Goal: Task Accomplishment & Management: Manage account settings

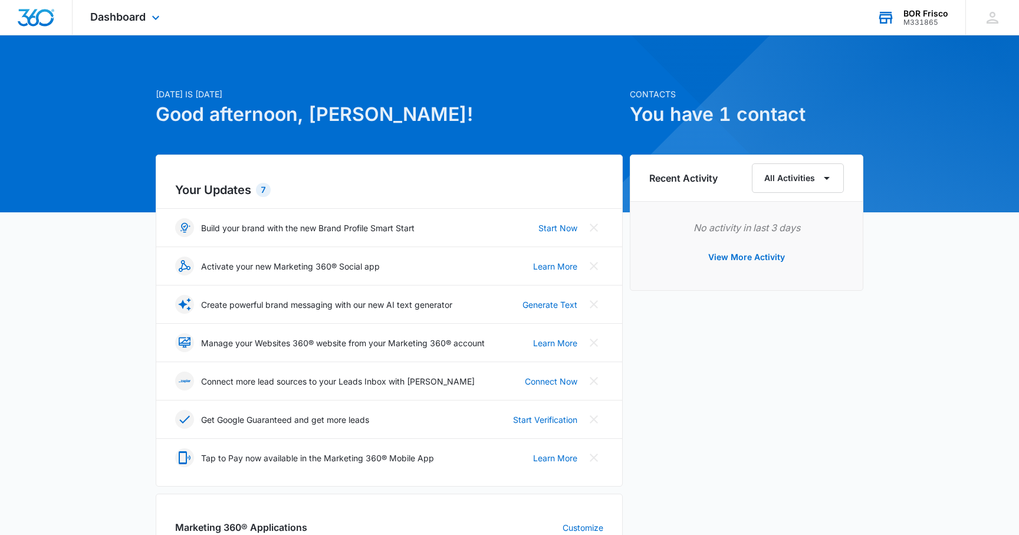
click at [923, 21] on div "M331865" at bounding box center [925, 22] width 45 height 8
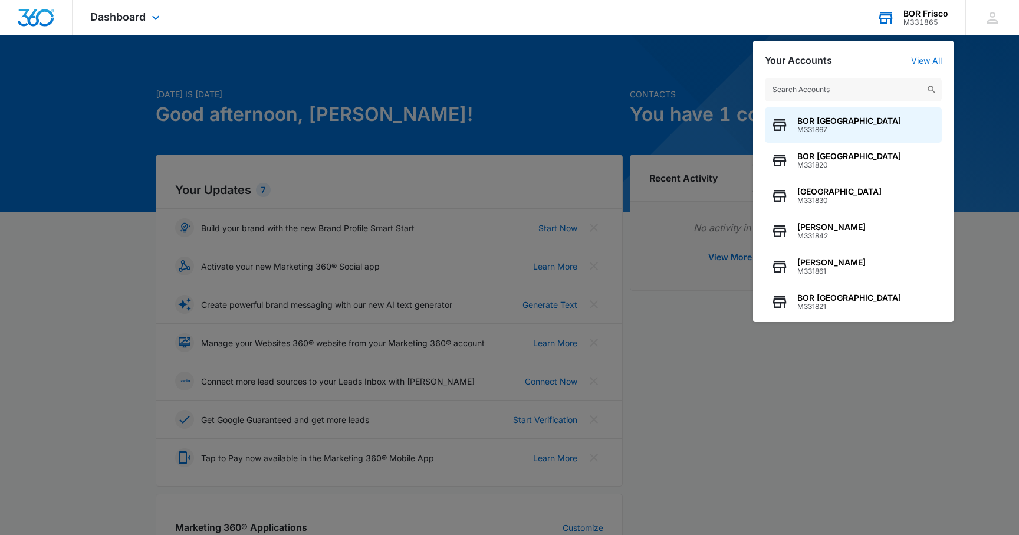
click at [845, 94] on input "text" at bounding box center [853, 90] width 177 height 24
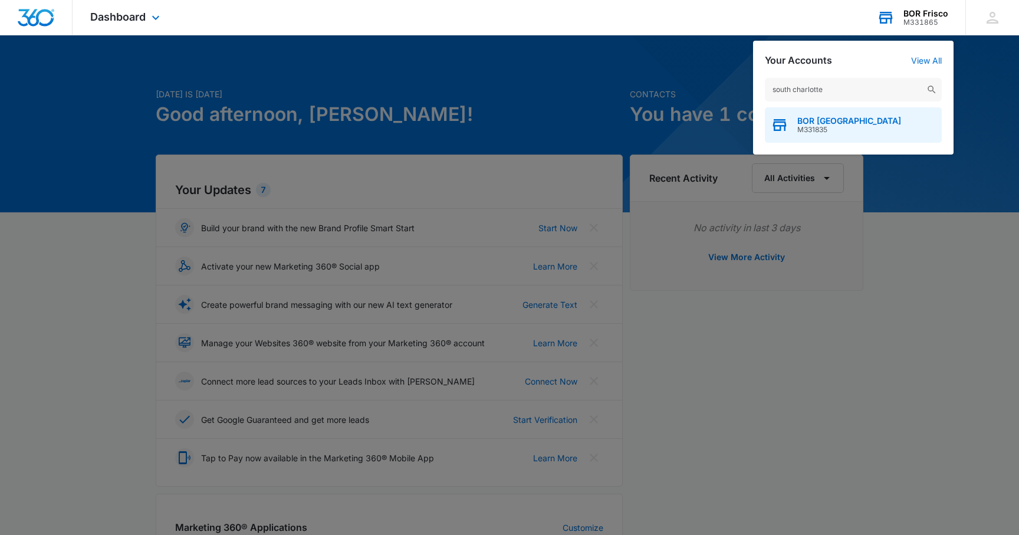
type input "south charlotte"
click at [834, 114] on div "BOR South Charlotte M331835" at bounding box center [853, 124] width 177 height 35
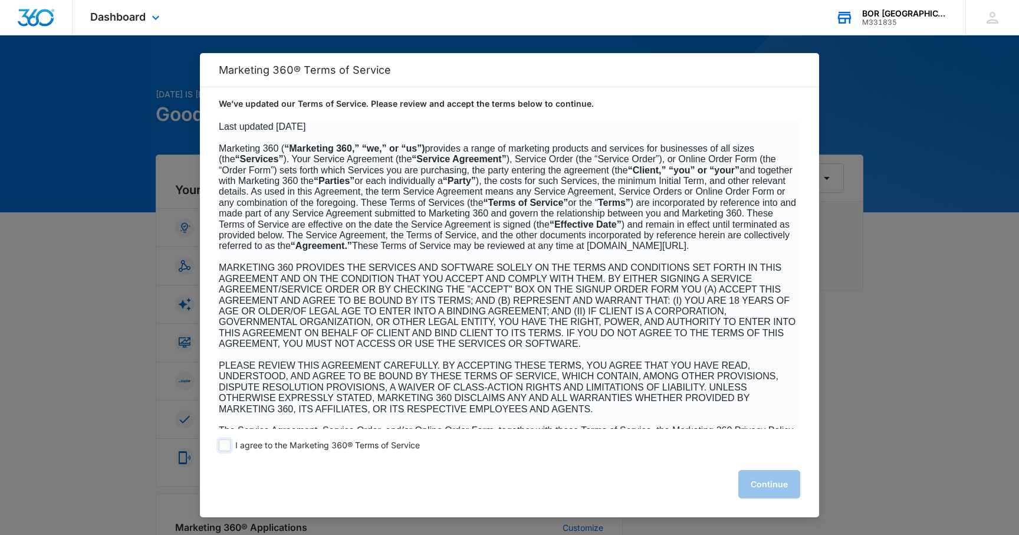
click at [229, 448] on span at bounding box center [225, 445] width 12 height 12
click at [229, 448] on input "I agree to the Marketing 360® Terms of Service" at bounding box center [225, 445] width 12 height 12
checkbox input "true"
click at [780, 479] on button "Continue" at bounding box center [769, 484] width 62 height 28
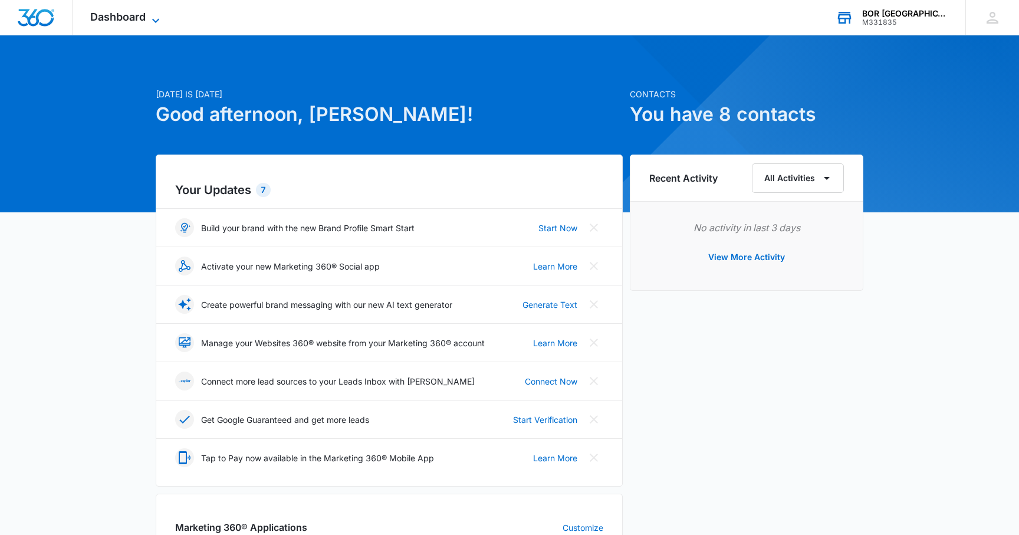
click at [131, 12] on span "Dashboard" at bounding box center [117, 17] width 55 height 12
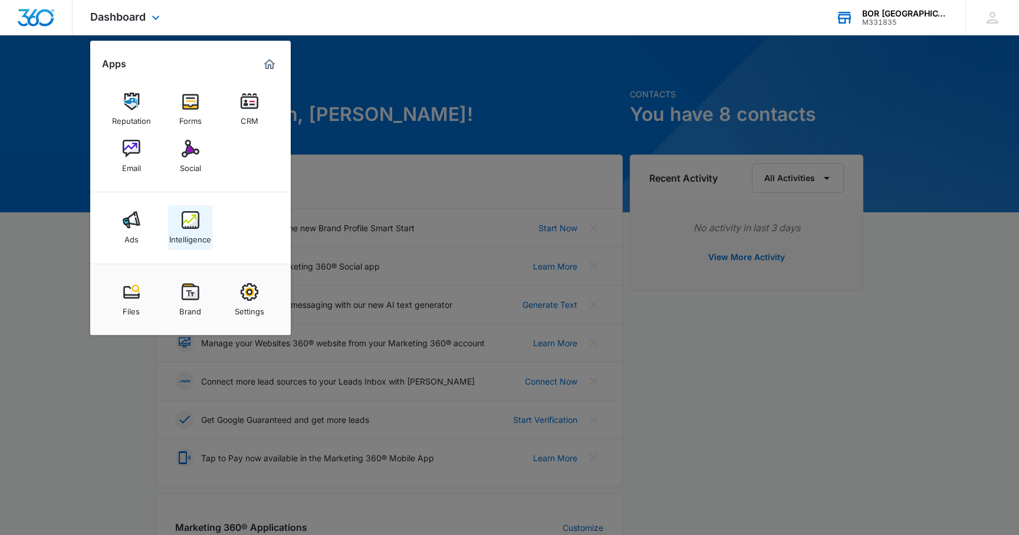
click at [195, 216] on img at bounding box center [191, 220] width 18 height 18
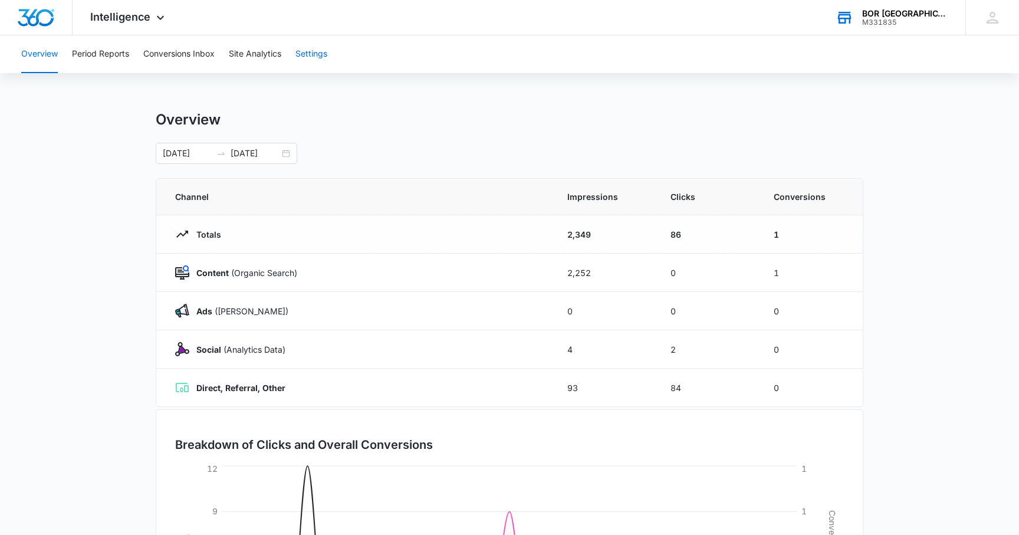
click at [311, 48] on button "Settings" at bounding box center [311, 54] width 32 height 38
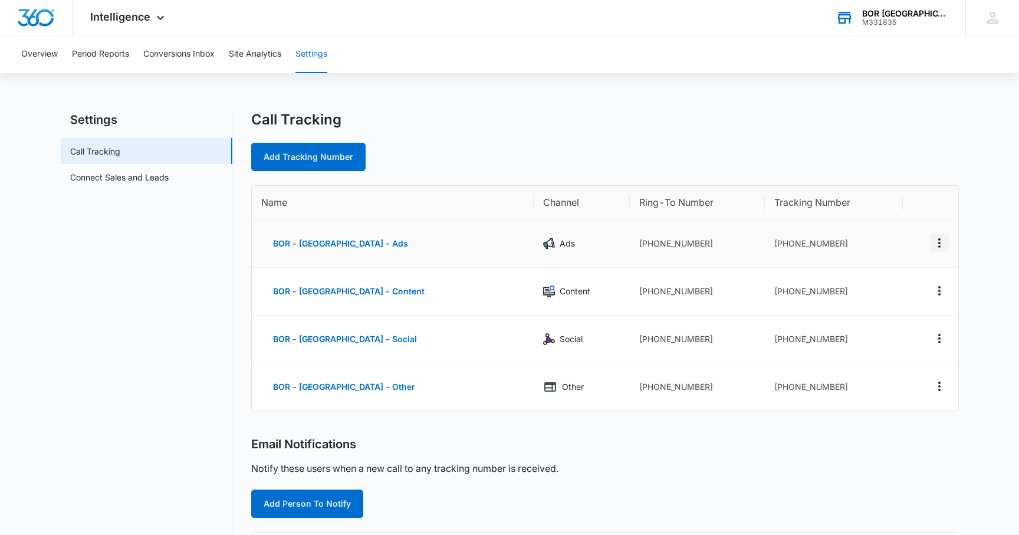
click at [942, 242] on icon "Actions" at bounding box center [939, 243] width 14 height 14
click at [894, 232] on div "Edit" at bounding box center [883, 234] width 25 height 8
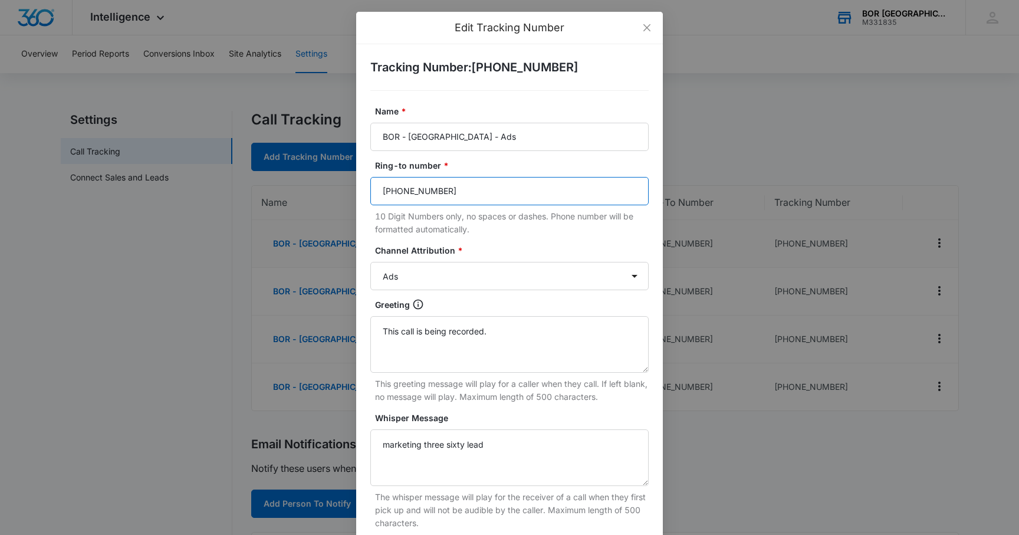
click at [502, 190] on input "(804) 432-4410" at bounding box center [509, 191] width 278 height 28
paste input "704-561-6681"
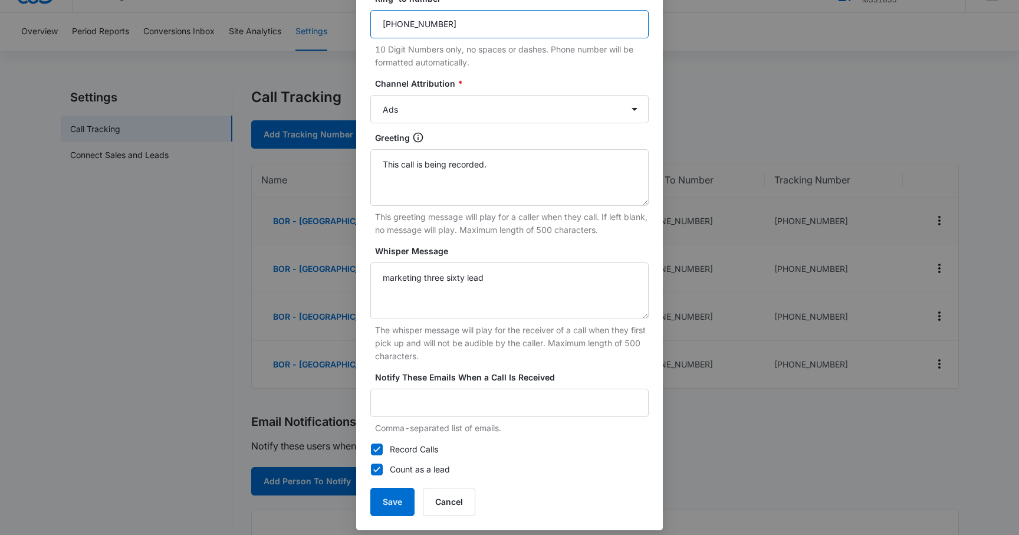
scroll to position [176, 0]
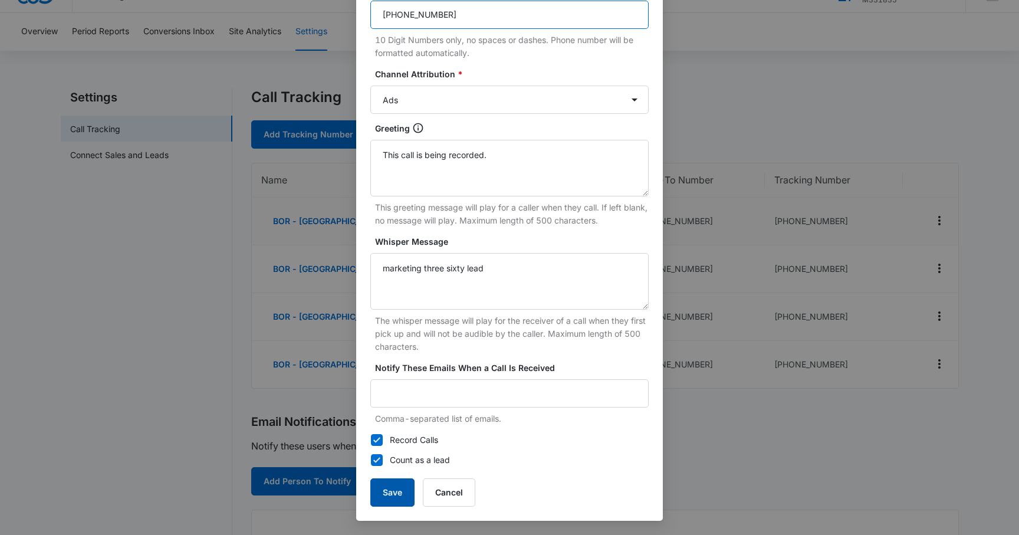
type input "704-561-6681"
click at [396, 502] on button "Save" at bounding box center [392, 492] width 44 height 28
click at [394, 493] on button "Save" at bounding box center [392, 492] width 44 height 28
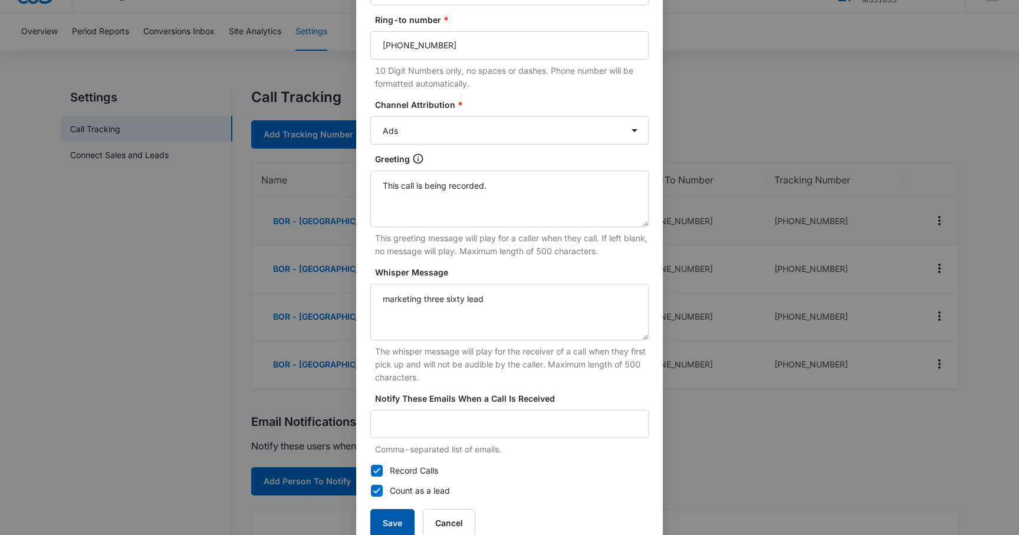
scroll to position [154, 0]
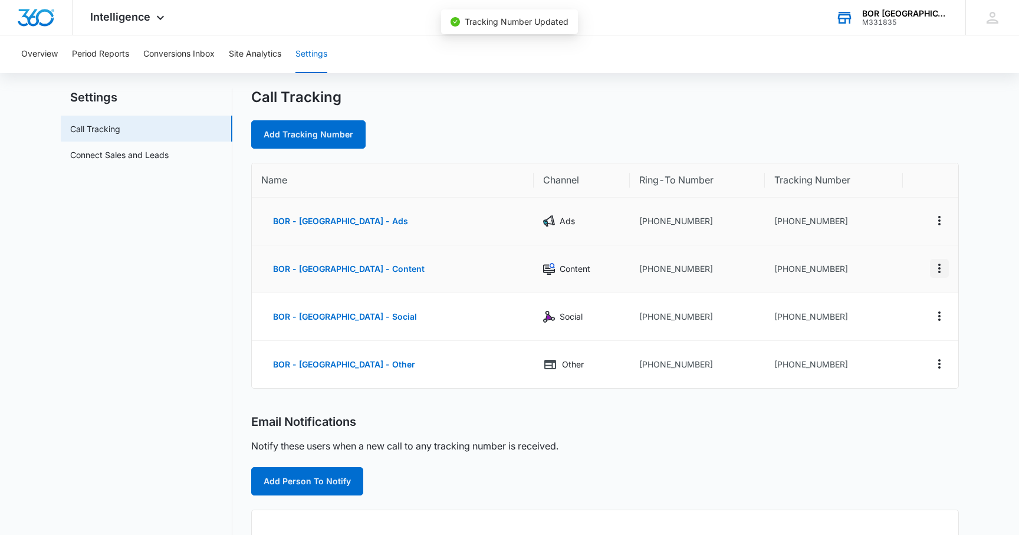
click at [941, 265] on icon "Actions" at bounding box center [939, 268] width 14 height 14
click at [909, 265] on button "Edit" at bounding box center [890, 260] width 67 height 18
select select "CONTENT"
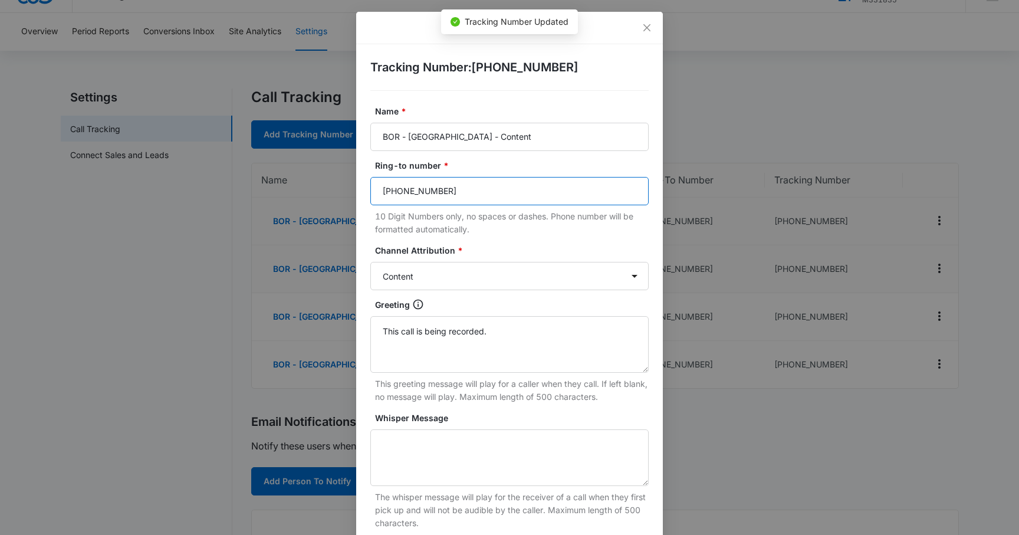
click at [525, 197] on input "(804) 432-4410" at bounding box center [509, 191] width 278 height 28
paste input "704-561-6681"
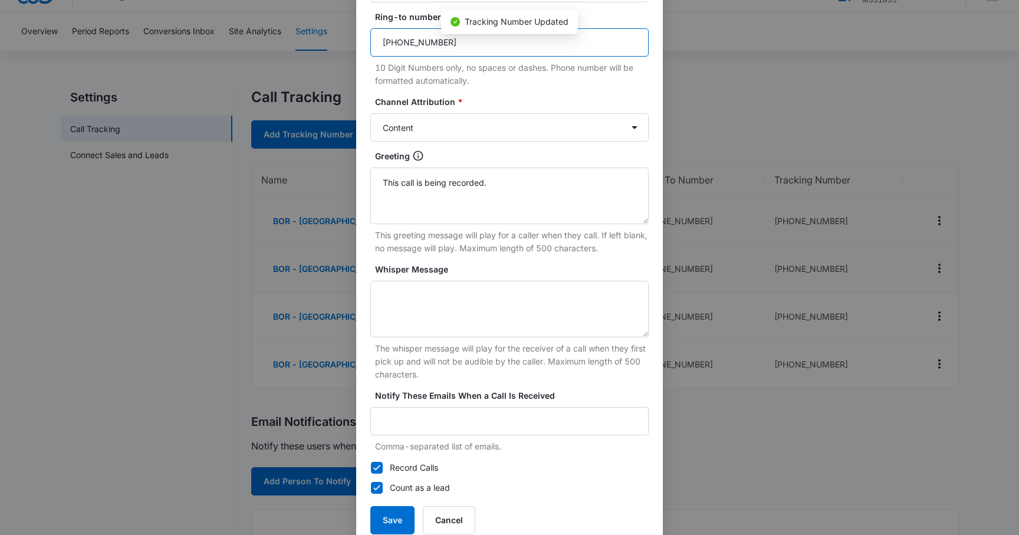
scroll to position [176, 0]
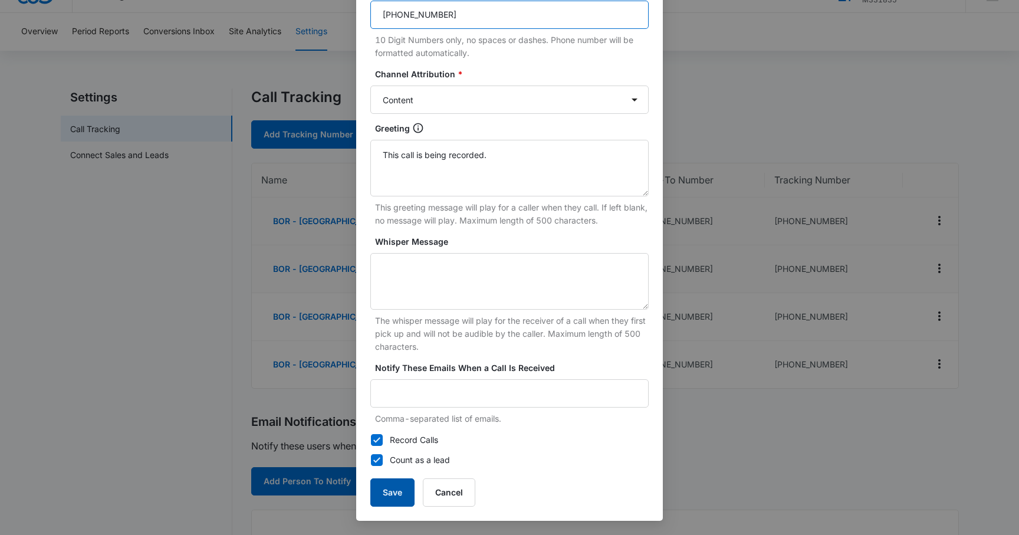
type input "704-561-6681"
click at [394, 491] on button "Save" at bounding box center [392, 492] width 44 height 28
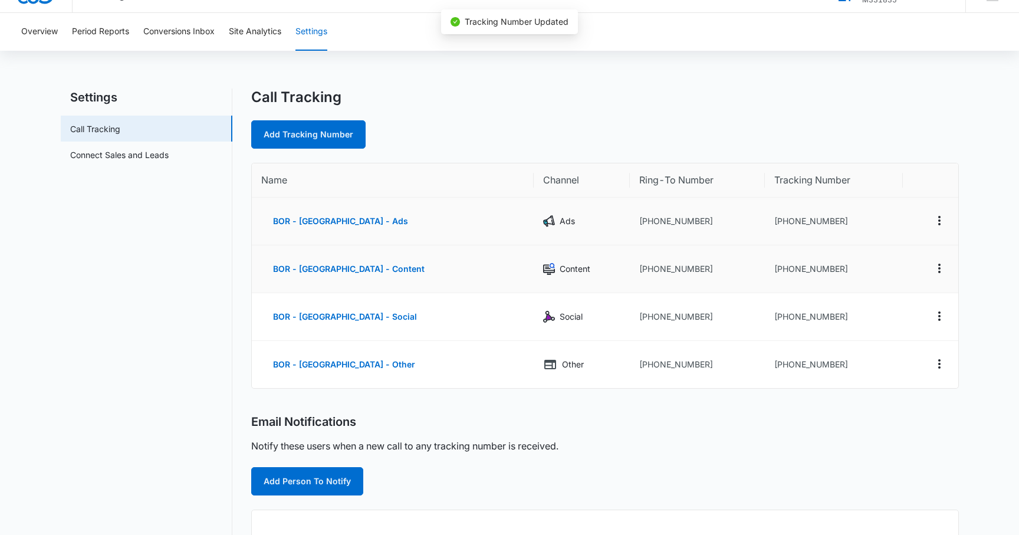
scroll to position [164, 0]
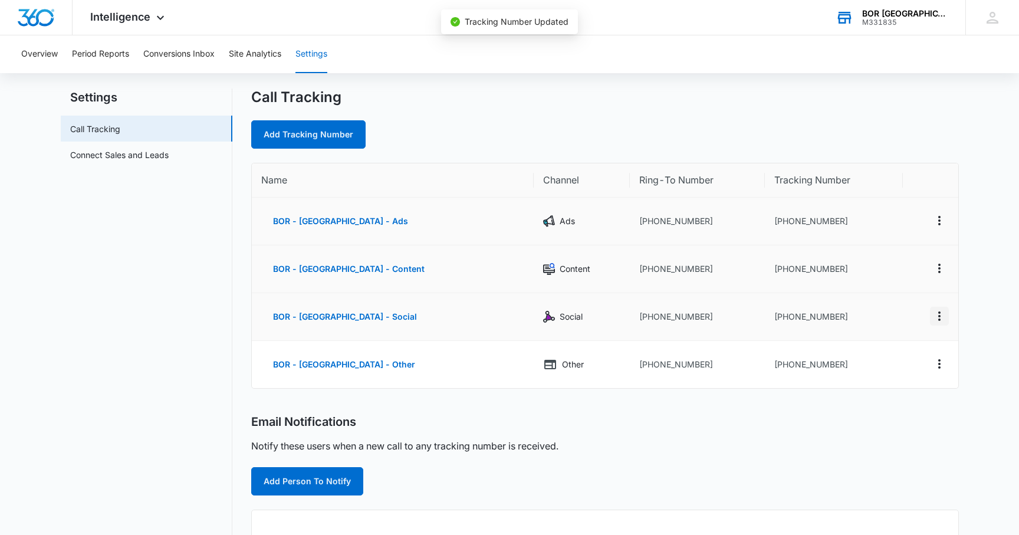
click at [943, 313] on icon "Actions" at bounding box center [939, 316] width 14 height 14
click at [907, 304] on button "Edit" at bounding box center [890, 307] width 67 height 18
select select "SOCIAL"
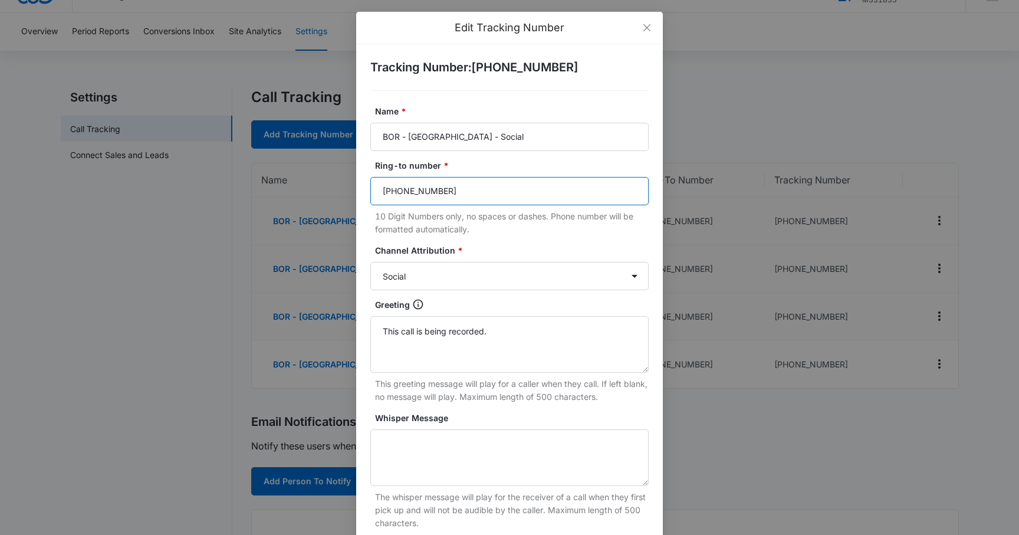
click at [516, 189] on input "(804) 432-4410" at bounding box center [509, 191] width 278 height 28
paste input "704-561-6681"
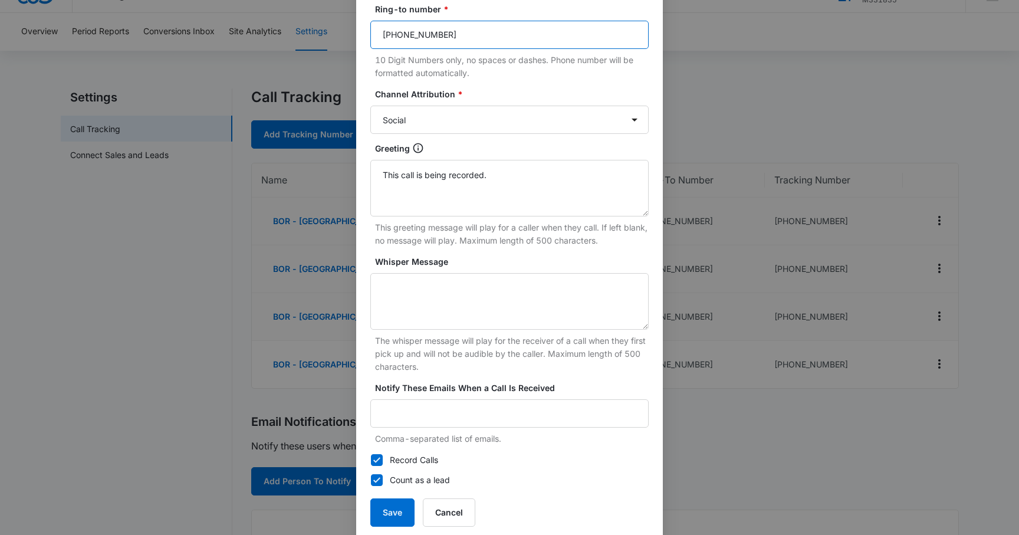
scroll to position [158, 0]
type input "704-561-6681"
click at [393, 510] on button "Save" at bounding box center [392, 510] width 44 height 28
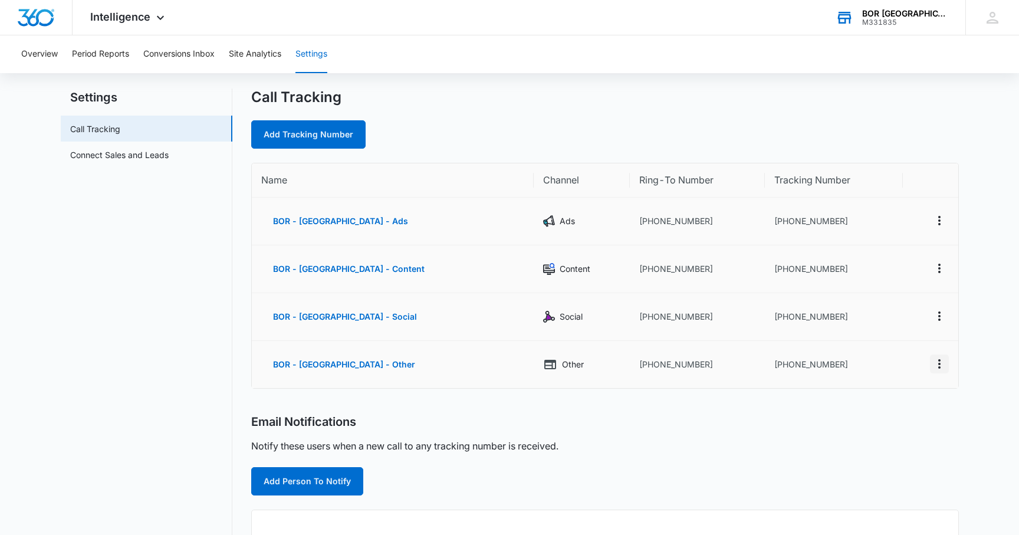
click at [941, 363] on icon "Actions" at bounding box center [939, 364] width 14 height 14
click at [903, 346] on button "Edit" at bounding box center [890, 352] width 67 height 18
select select "OTHER"
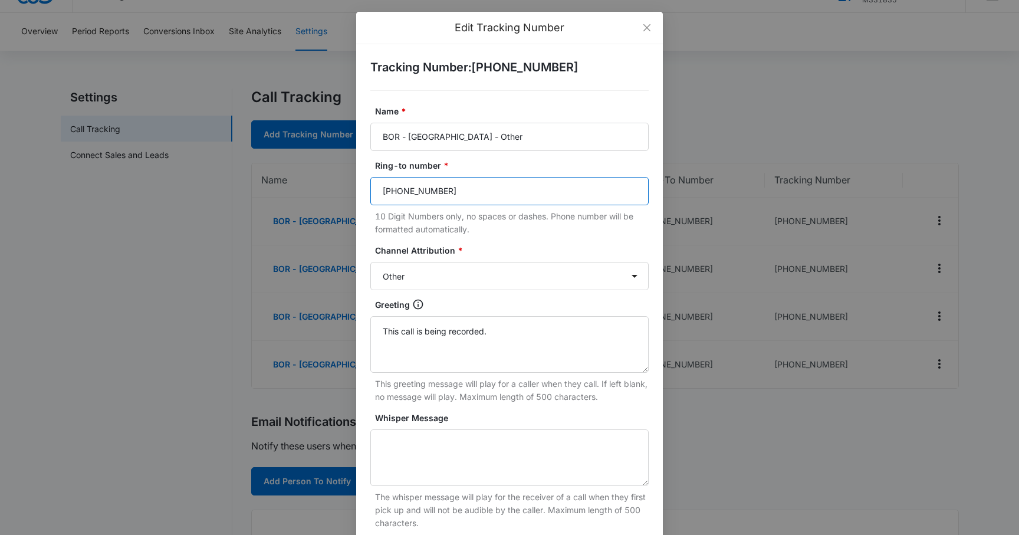
click at [500, 186] on input "(804) 432-4410" at bounding box center [509, 191] width 278 height 28
paste input "704-561-6681"
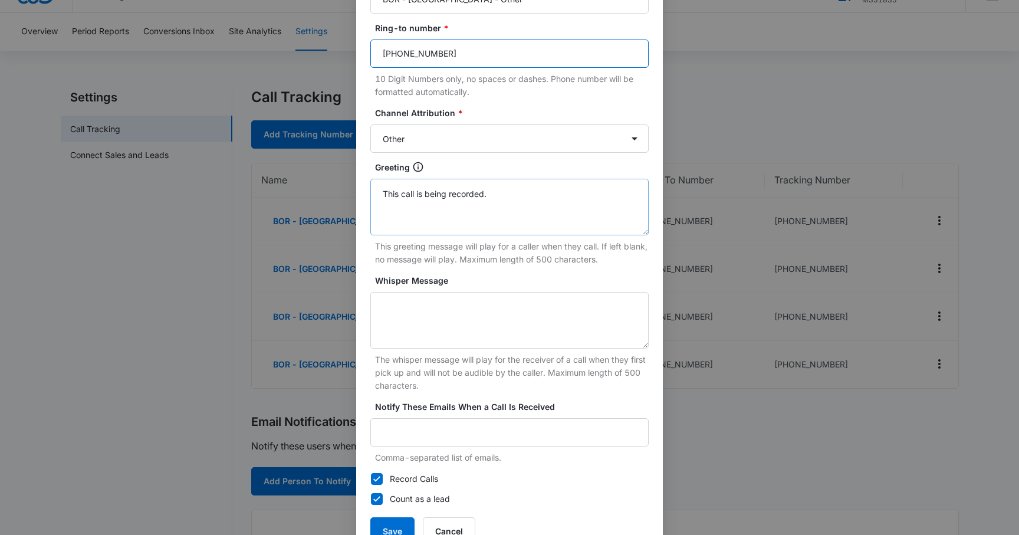
scroll to position [176, 0]
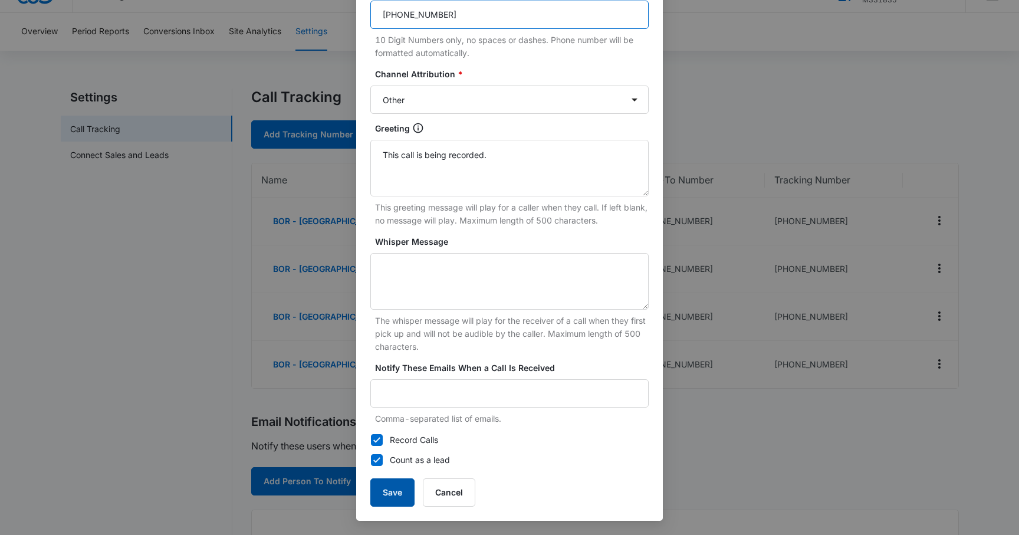
type input "704-561-6681"
click at [393, 498] on button "Save" at bounding box center [392, 492] width 44 height 28
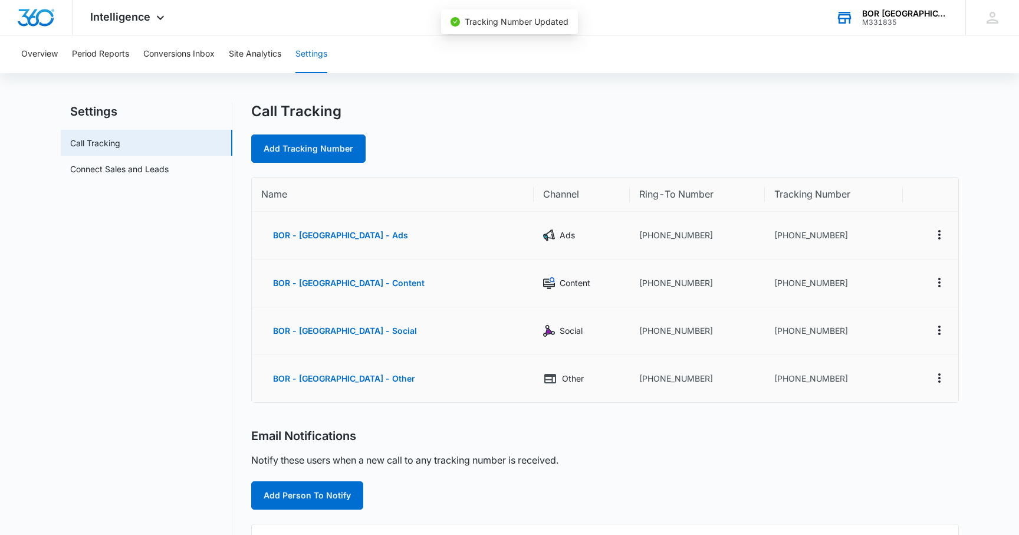
scroll to position [0, 0]
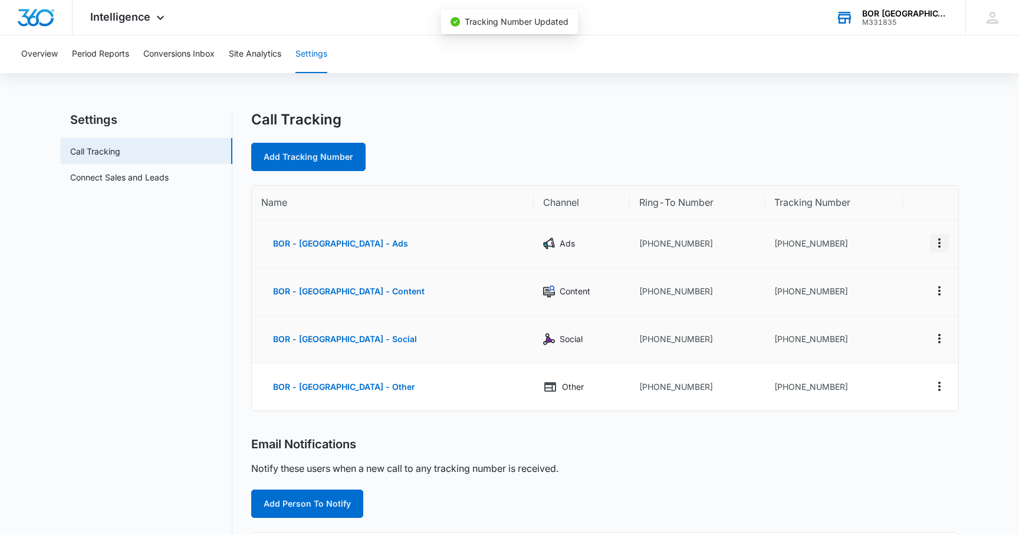
click at [942, 236] on icon "Actions" at bounding box center [939, 243] width 14 height 14
click at [731, 130] on div "Call Tracking Add Tracking Number" at bounding box center [604, 141] width 707 height 60
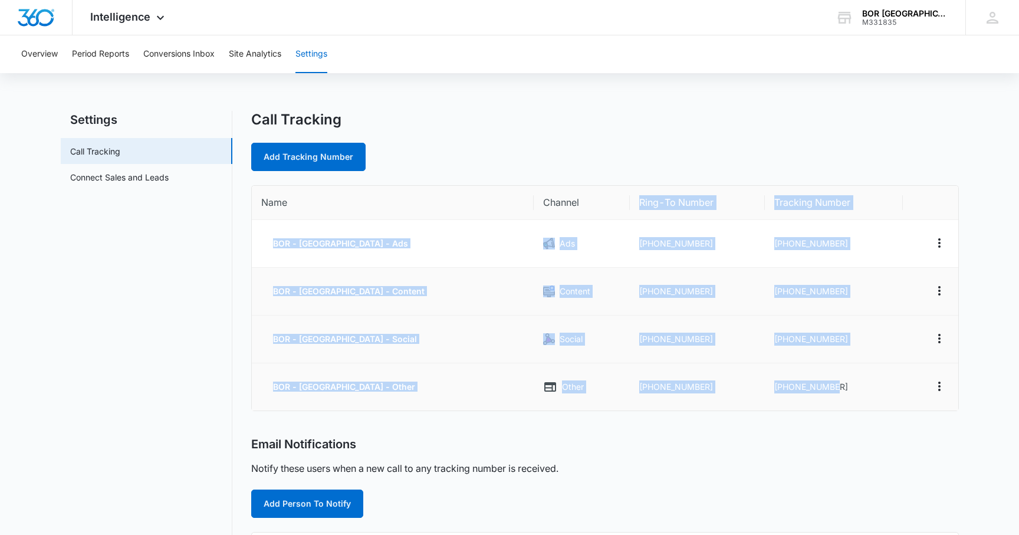
drag, startPoint x: 614, startPoint y: 195, endPoint x: 840, endPoint y: 389, distance: 297.6
click at [840, 389] on table "Name Channel Ring-To Number Tracking Number BOR - South Charlotte - Ads Ads +17…" at bounding box center [605, 298] width 706 height 225
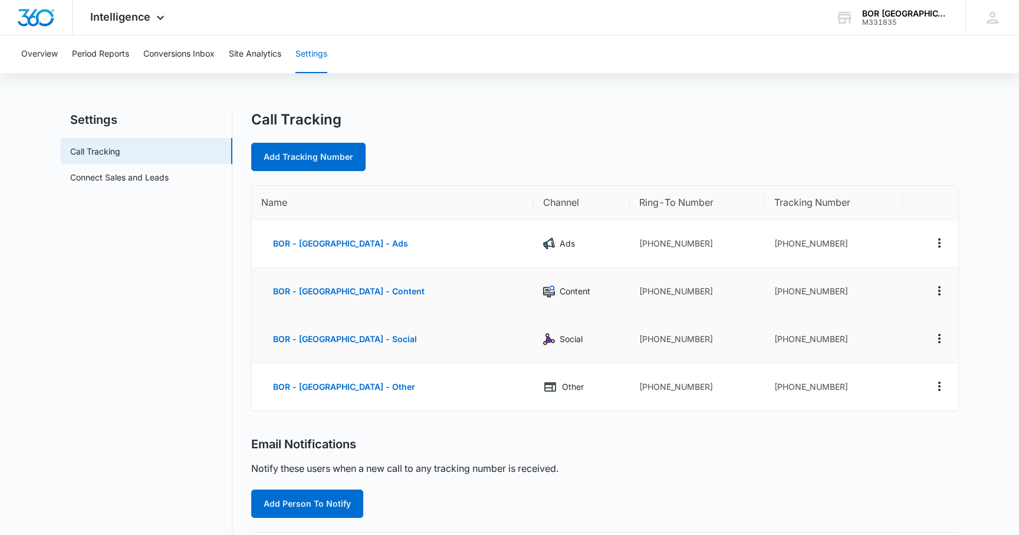
click at [633, 159] on div "Add Tracking Number" at bounding box center [604, 157] width 707 height 28
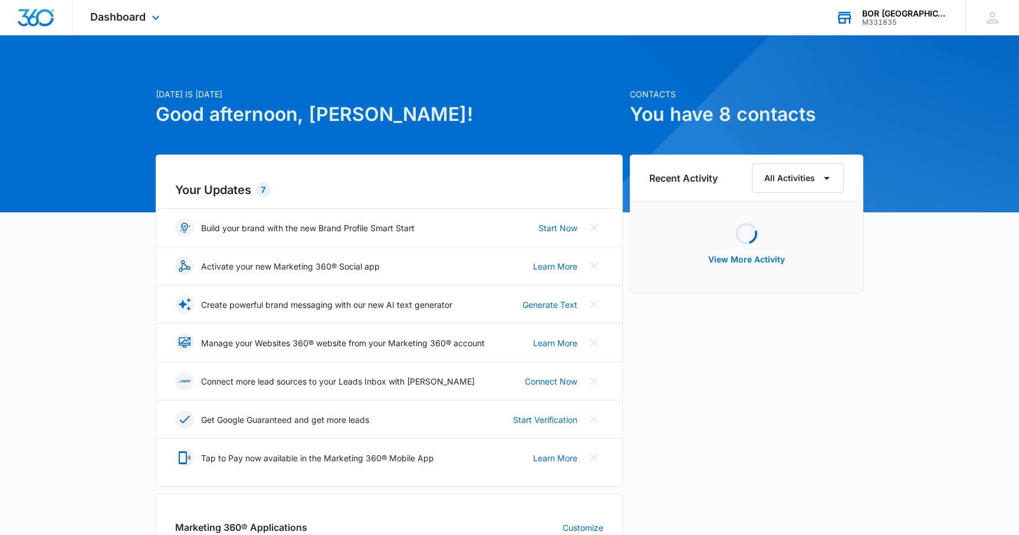
click at [888, 17] on div "BOR [GEOGRAPHIC_DATA]" at bounding box center [905, 13] width 86 height 9
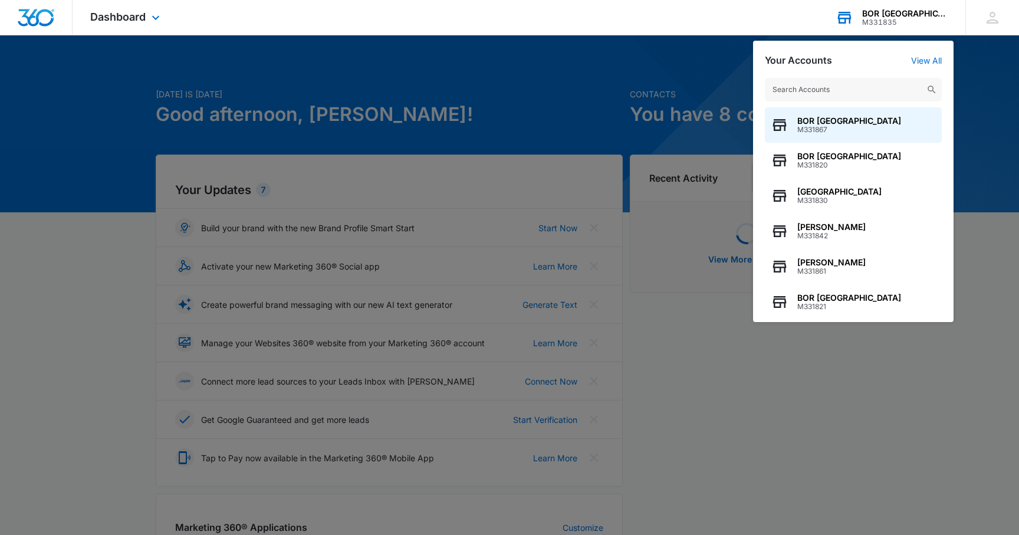
click at [811, 92] on input "text" at bounding box center [853, 90] width 177 height 24
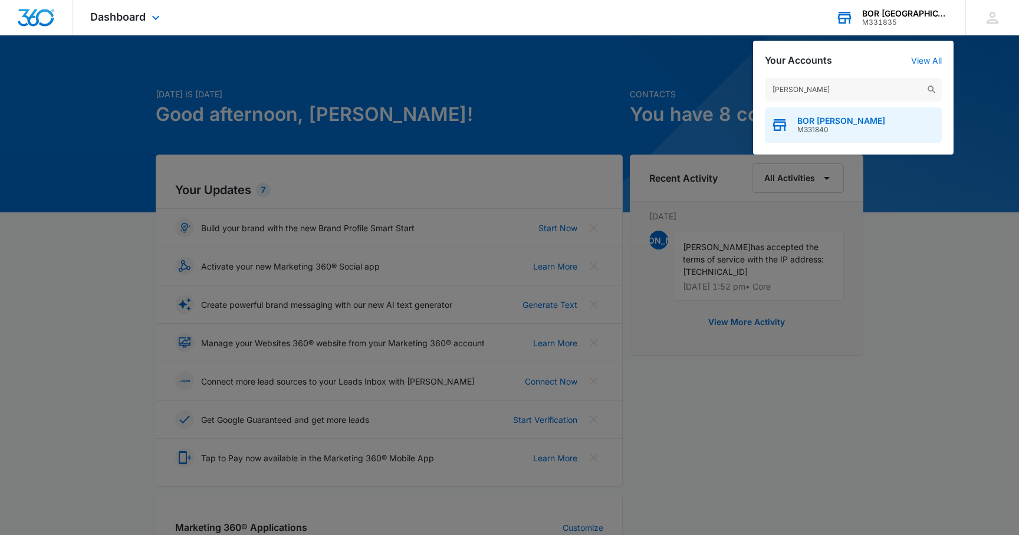
type input "rockhill"
click at [798, 120] on span "BOR Rockhill" at bounding box center [841, 120] width 88 height 9
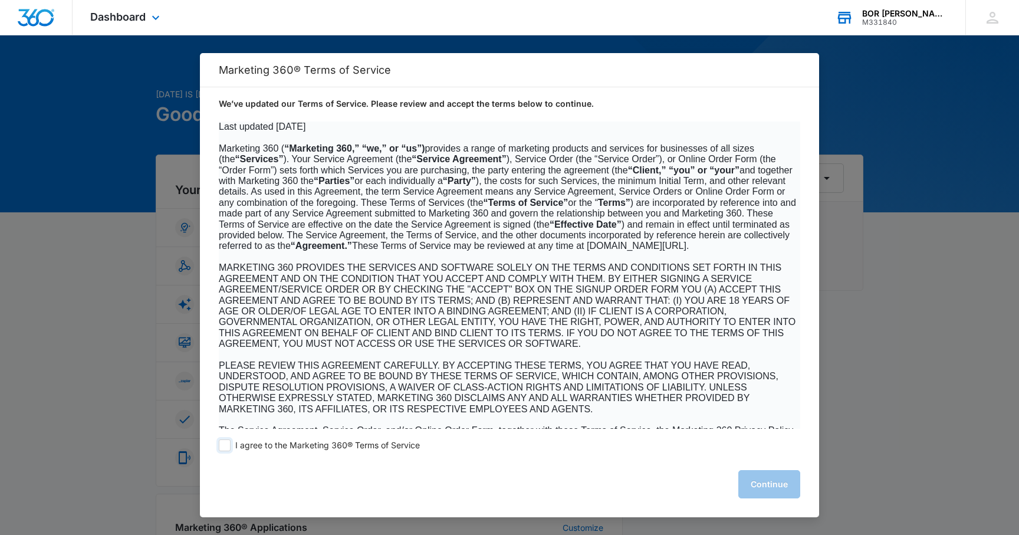
click at [224, 442] on span at bounding box center [225, 445] width 12 height 12
click at [224, 442] on input "I agree to the Marketing 360® Terms of Service" at bounding box center [225, 445] width 12 height 12
checkbox input "true"
click at [750, 477] on button "Continue" at bounding box center [769, 484] width 62 height 28
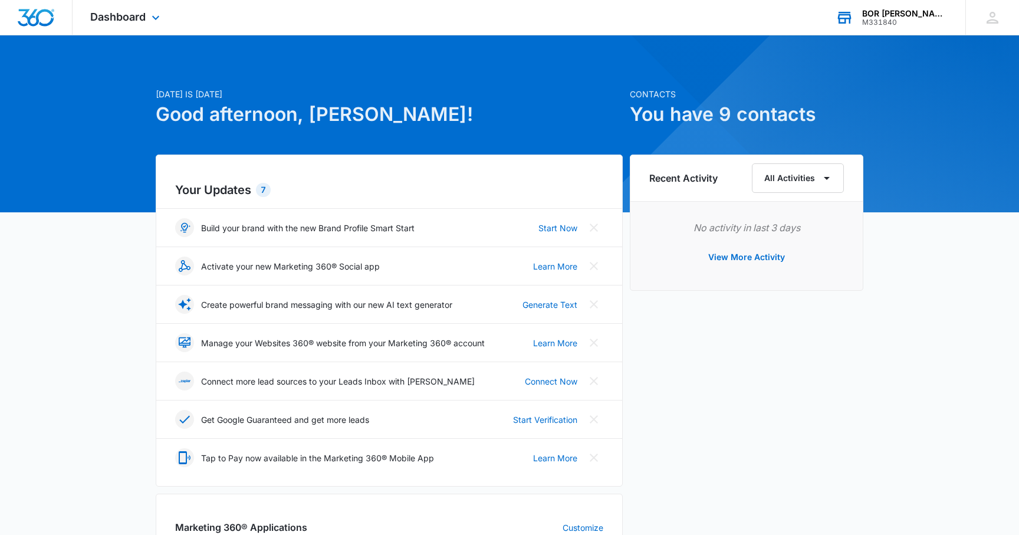
click at [909, 17] on div "BOR [PERSON_NAME]" at bounding box center [905, 13] width 86 height 9
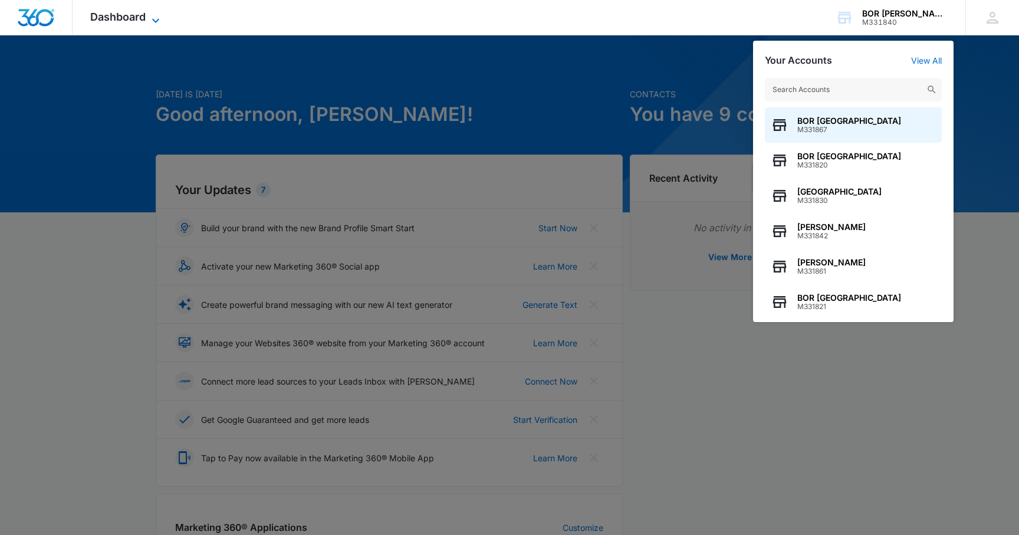
click at [142, 19] on span "Dashboard" at bounding box center [117, 17] width 55 height 12
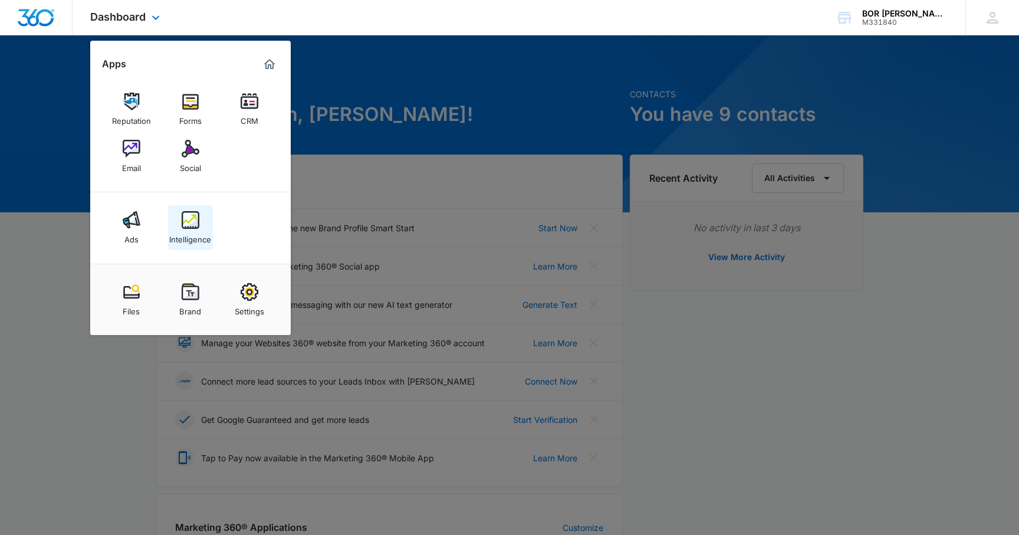
click at [186, 216] on img at bounding box center [191, 220] width 18 height 18
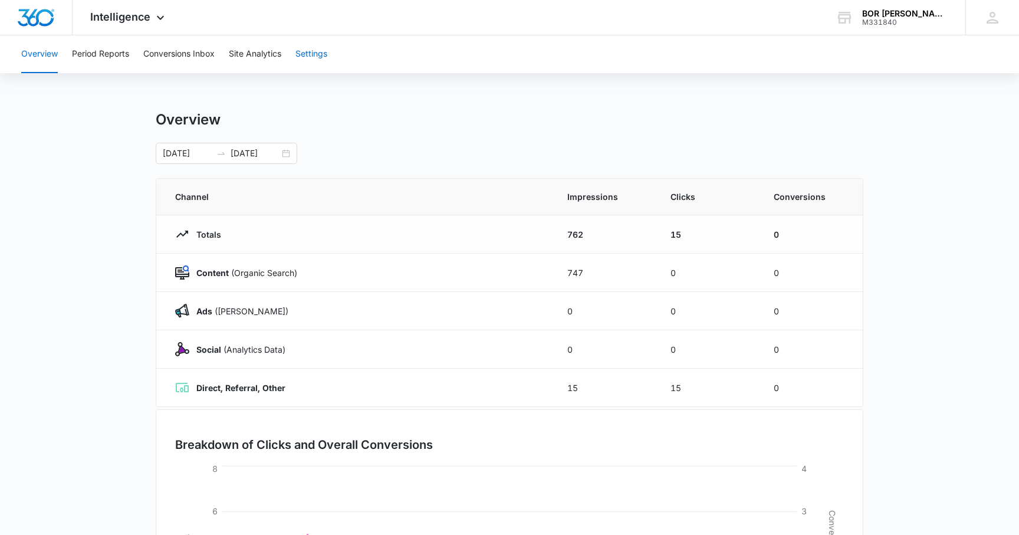
click at [320, 50] on button "Settings" at bounding box center [311, 54] width 32 height 38
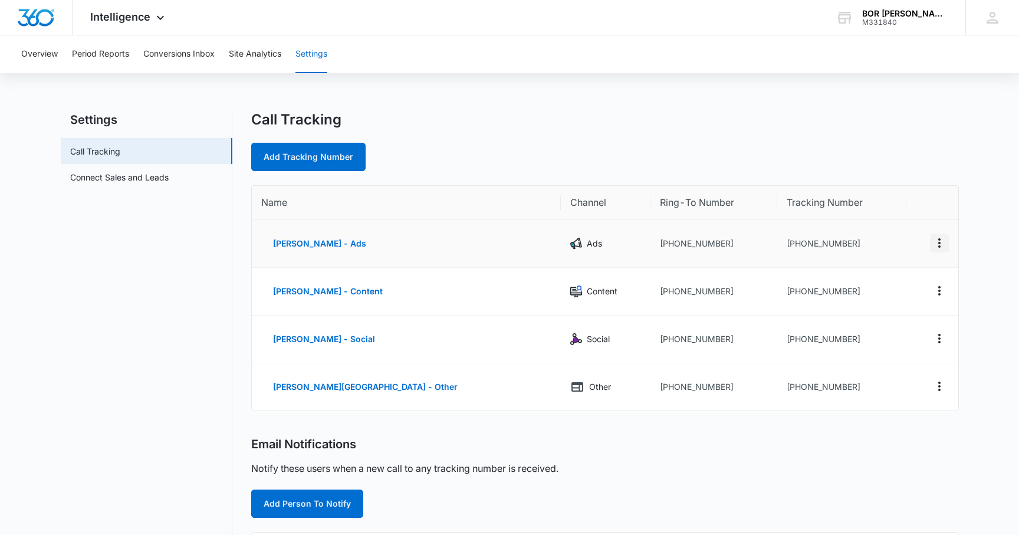
click at [941, 245] on icon "Actions" at bounding box center [939, 243] width 14 height 14
click at [903, 235] on button "Edit" at bounding box center [890, 234] width 67 height 18
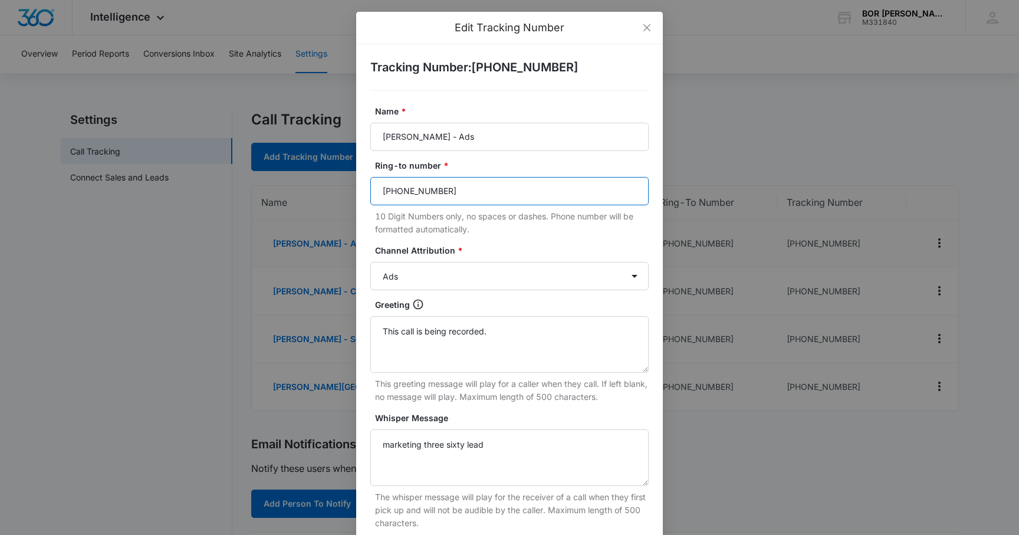
click at [514, 196] on input "(804) 432-4410" at bounding box center [509, 191] width 278 height 28
paste input "704-561-6681"
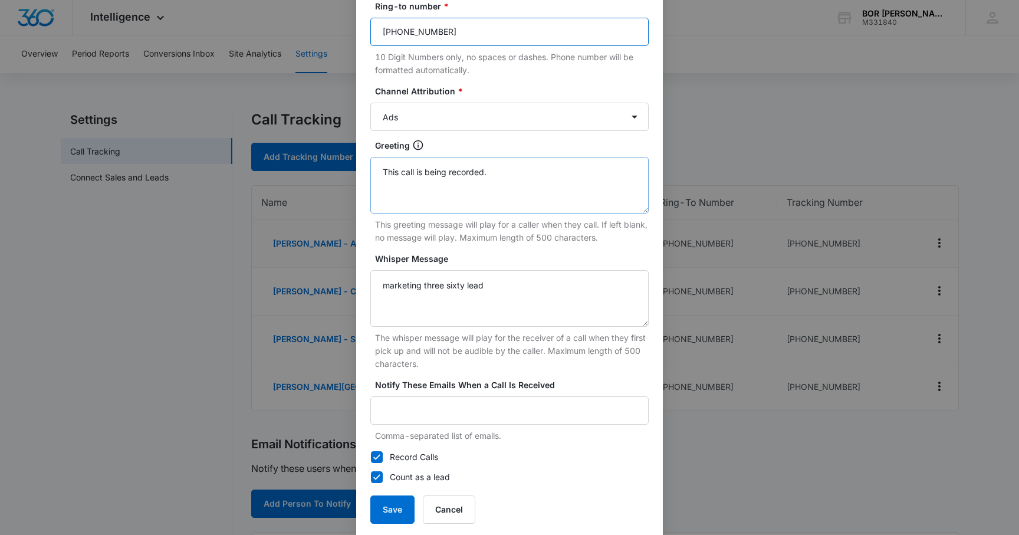
scroll to position [176, 0]
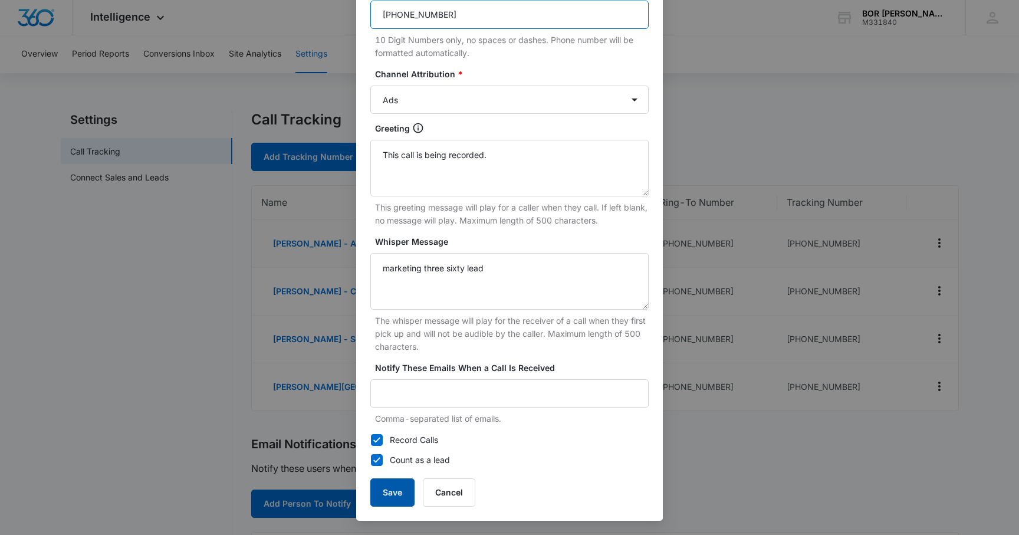
type input "704-561-6681"
click at [395, 501] on button "Save" at bounding box center [392, 492] width 44 height 28
click at [395, 489] on button "Save" at bounding box center [392, 492] width 44 height 28
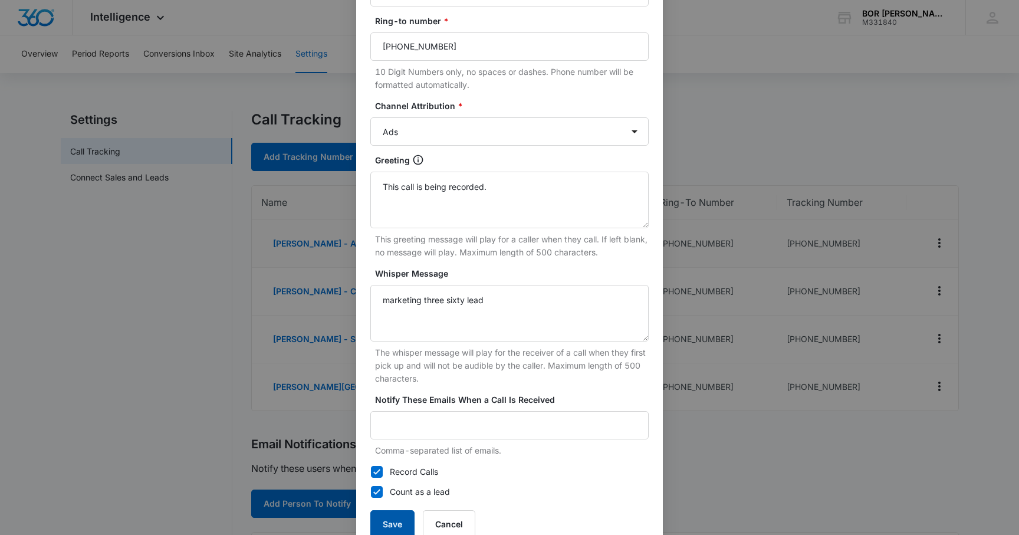
scroll to position [121, 0]
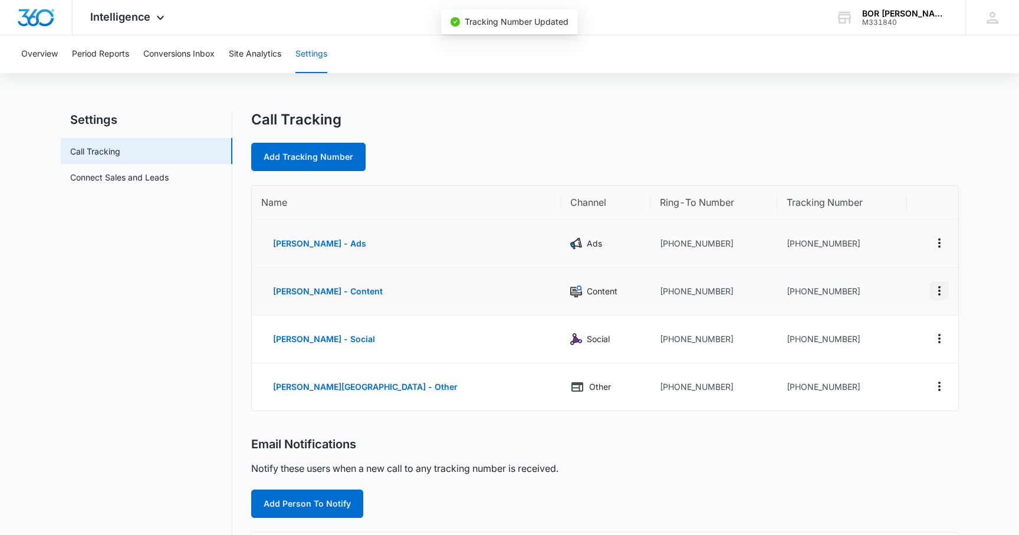
click at [939, 289] on icon "Actions" at bounding box center [939, 290] width 2 height 9
click at [889, 283] on div "Edit" at bounding box center [883, 282] width 25 height 8
select select "CONTENT"
click at [940, 289] on icon "Actions" at bounding box center [939, 291] width 14 height 14
click at [892, 281] on div "Edit" at bounding box center [883, 282] width 25 height 8
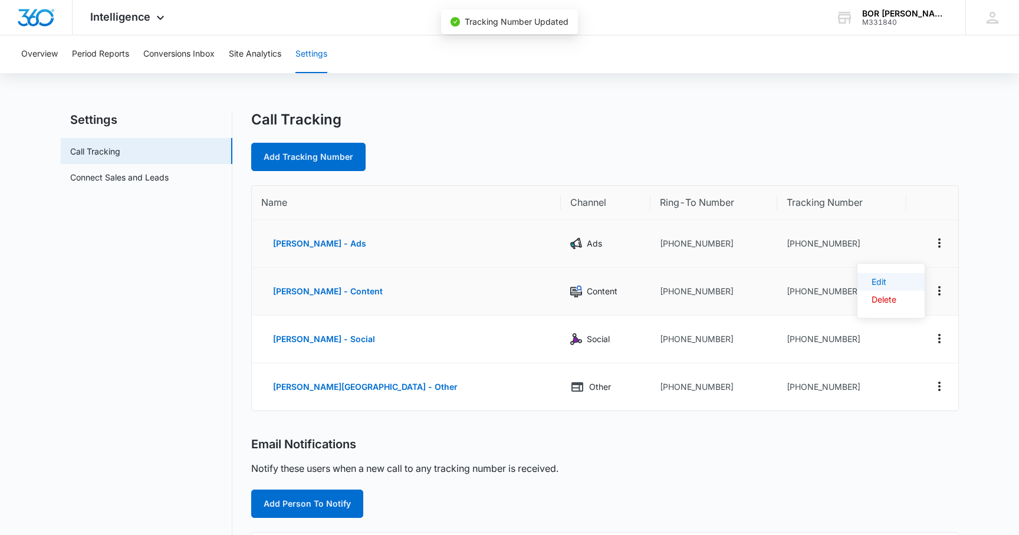
select select "CONTENT"
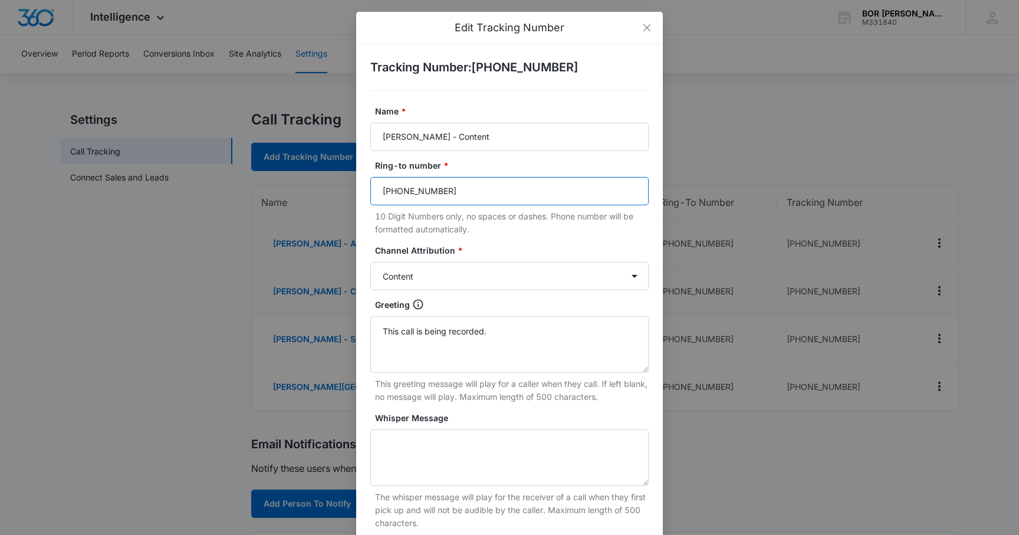
click at [480, 198] on input "(804) 432-4410" at bounding box center [509, 191] width 278 height 28
paste input "704-561-6681"
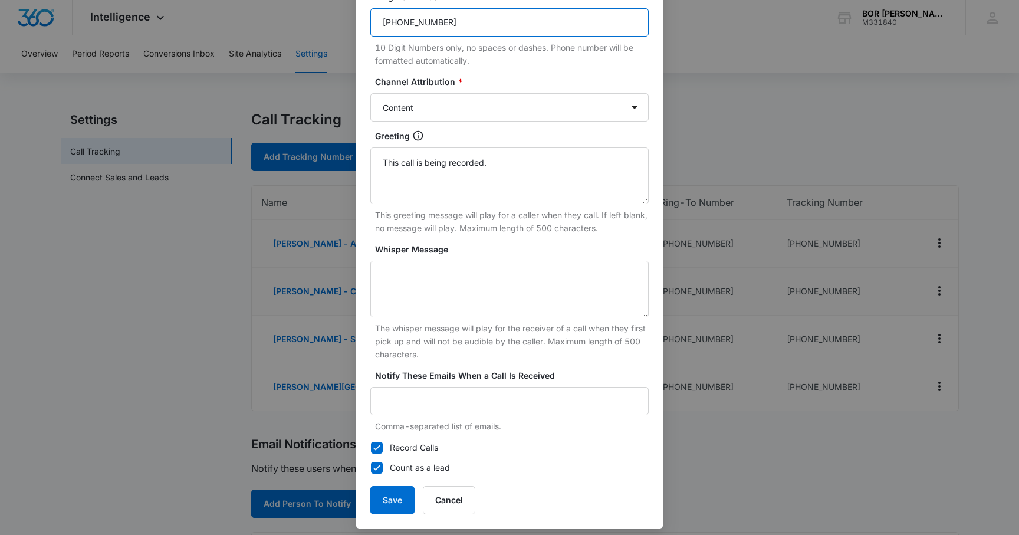
scroll to position [171, 0]
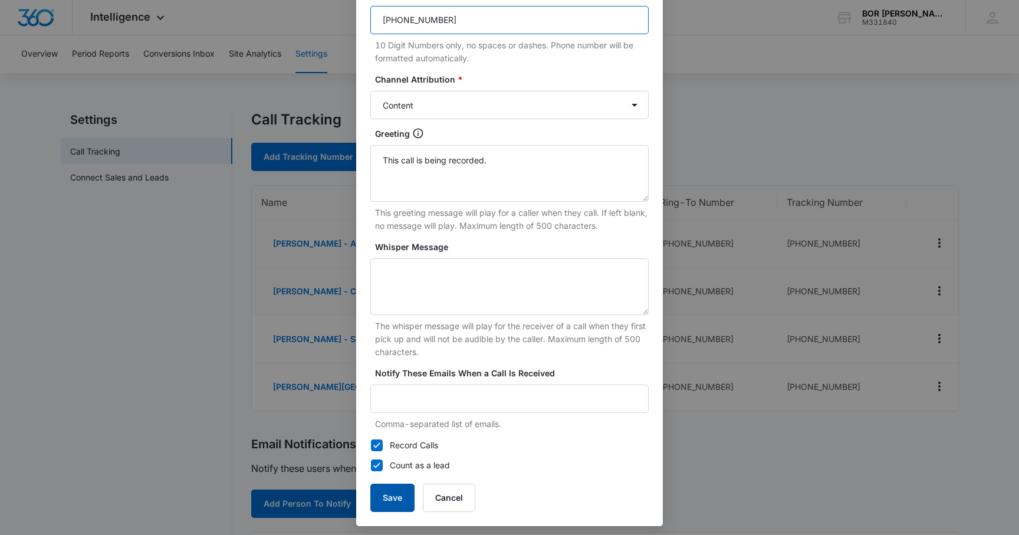
type input "704-561-6681"
click at [405, 500] on button "Save" at bounding box center [392, 497] width 44 height 28
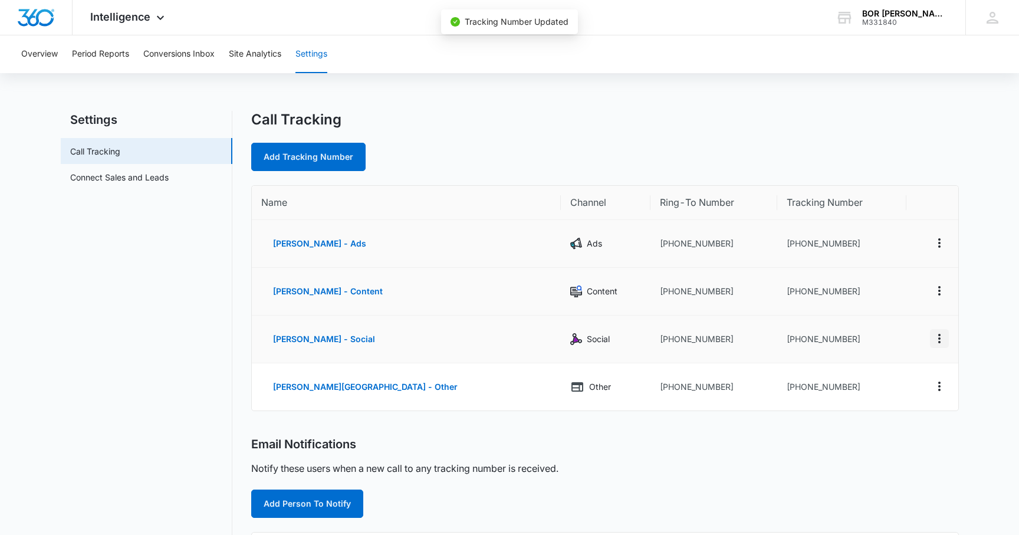
click at [938, 339] on icon "Actions" at bounding box center [939, 338] width 2 height 9
click at [893, 332] on div "Edit" at bounding box center [883, 329] width 25 height 8
select select "SOCIAL"
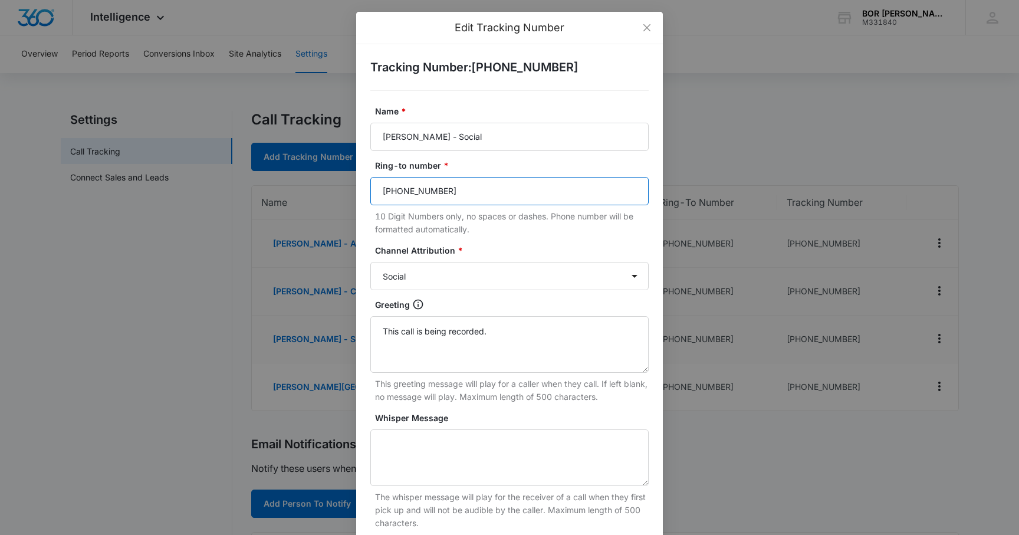
click at [453, 193] on input "(804) 432-4410" at bounding box center [509, 191] width 278 height 28
paste input "704-561-6681"
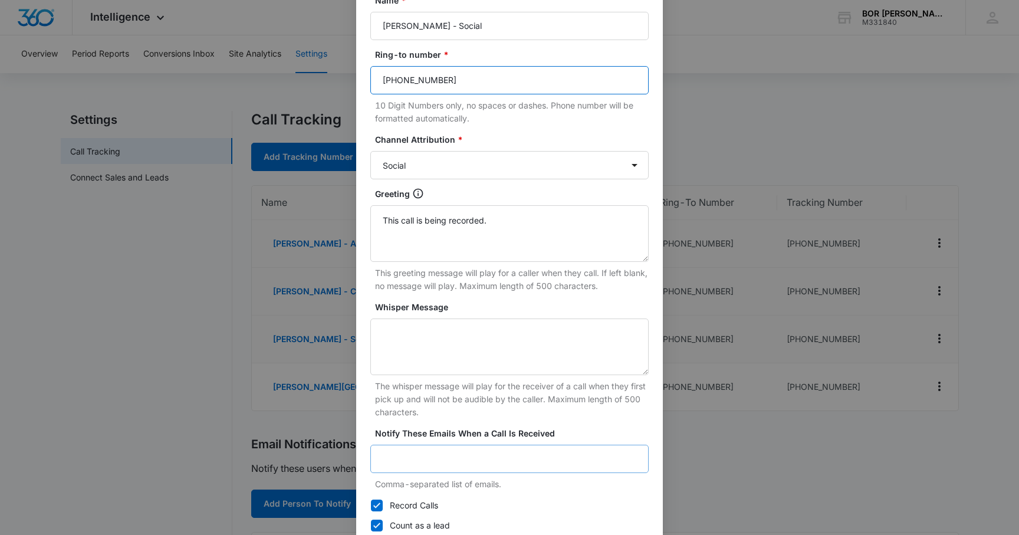
scroll to position [176, 0]
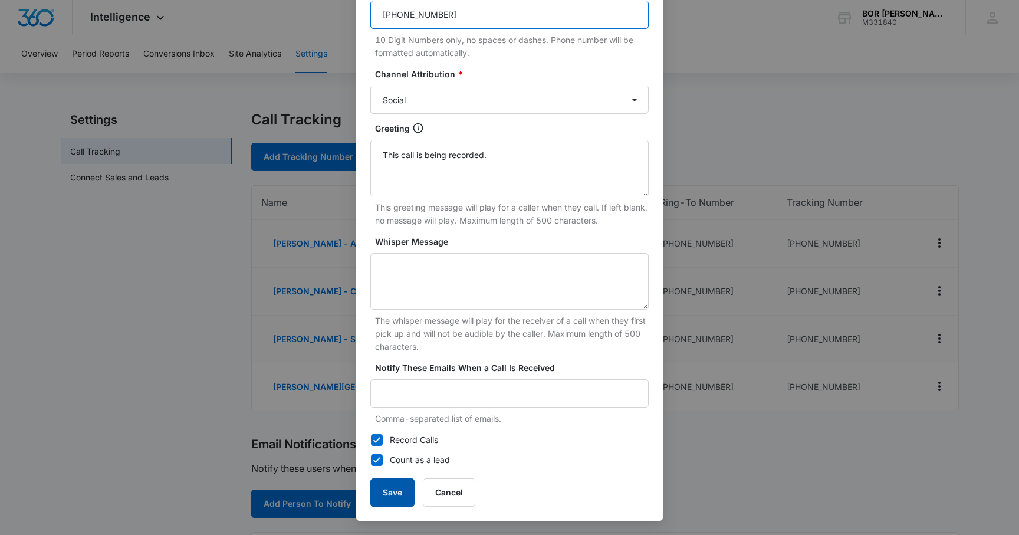
type input "704-561-6681"
click at [394, 486] on button "Save" at bounding box center [392, 492] width 44 height 28
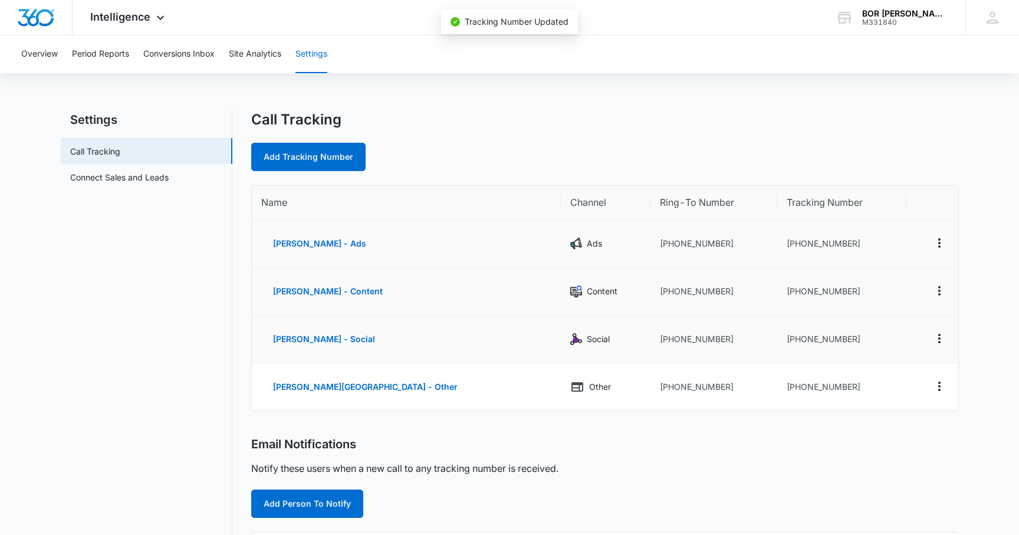
scroll to position [164, 0]
click at [941, 388] on icon "Actions" at bounding box center [939, 386] width 14 height 14
click at [901, 373] on button "Edit" at bounding box center [890, 374] width 67 height 18
select select "OTHER"
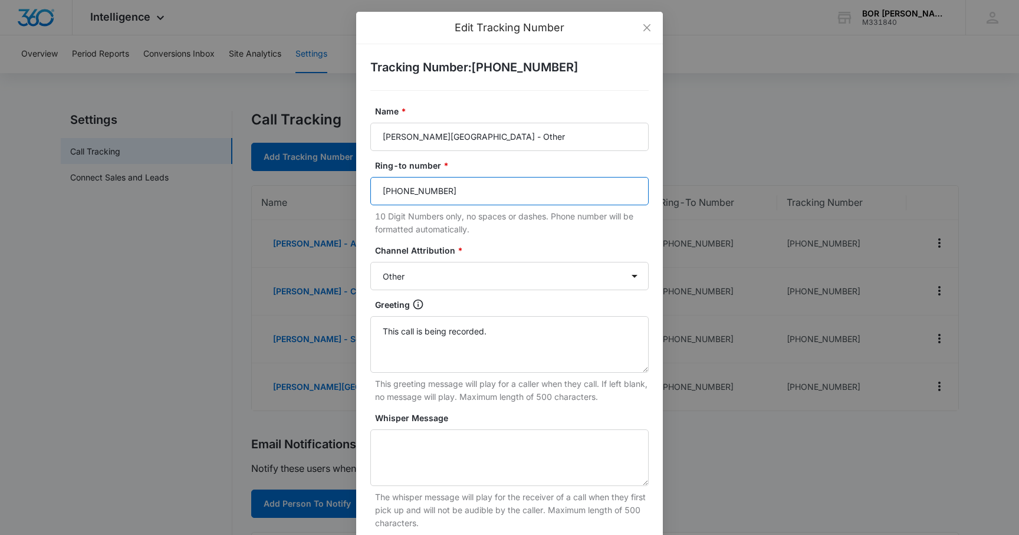
click at [518, 198] on input "(804) 432-4410" at bounding box center [509, 191] width 278 height 28
paste input "704-561-6681"
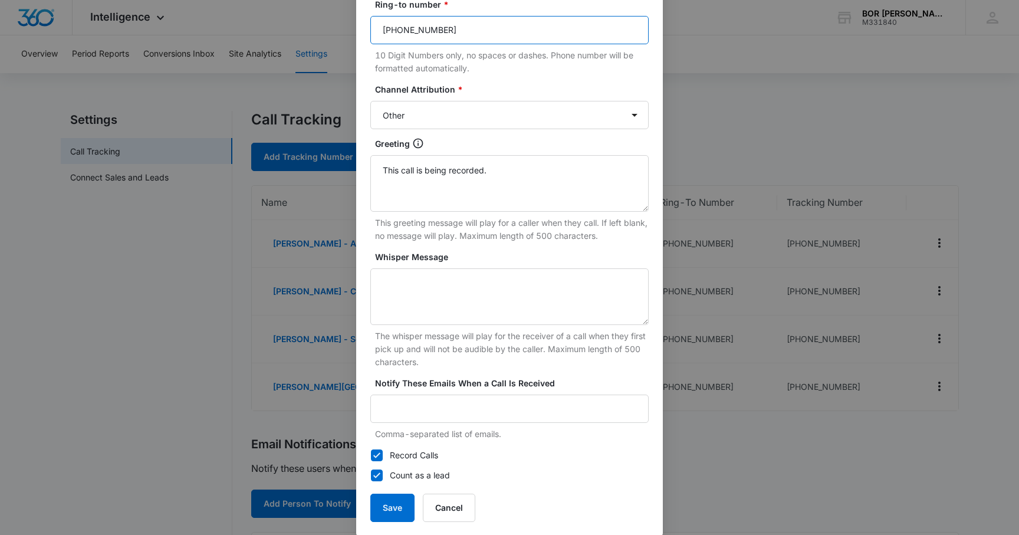
scroll to position [176, 0]
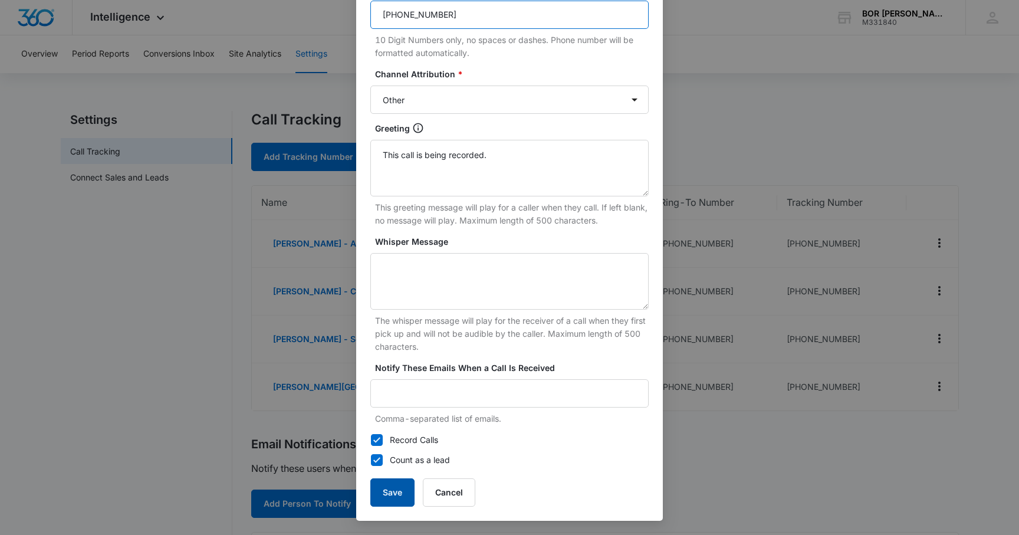
type input "704-561-6681"
click at [391, 485] on button "Save" at bounding box center [392, 492] width 44 height 28
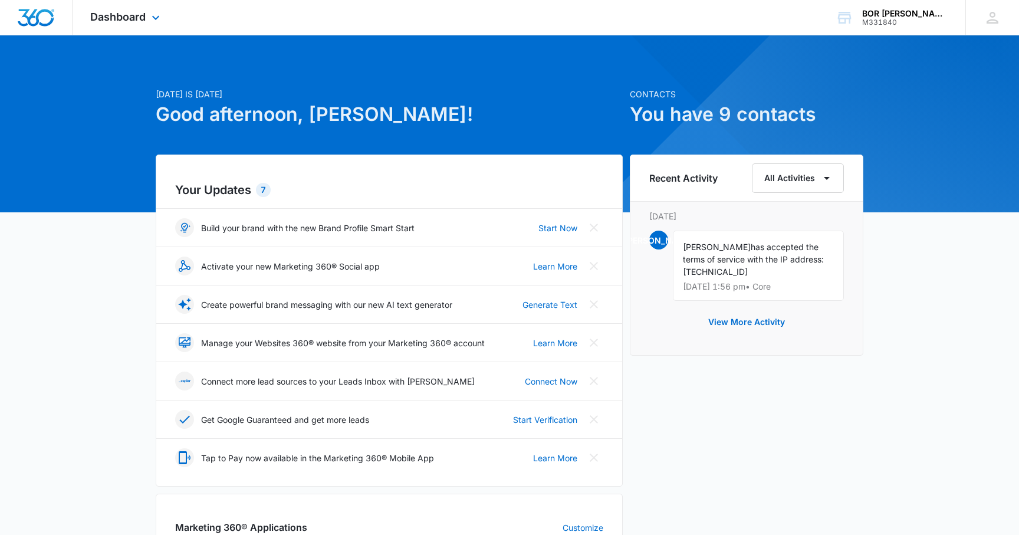
click at [147, 14] on div "Dashboard Apps Reputation Forms CRM Email Social Ads Intelligence Files Brand S…" at bounding box center [127, 17] width 108 height 35
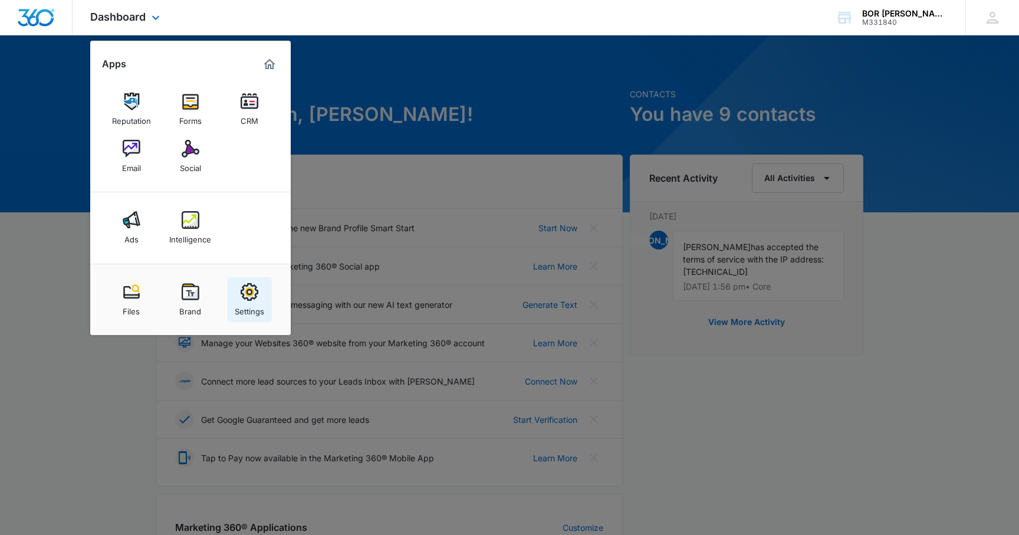
click at [247, 298] on img at bounding box center [250, 292] width 18 height 18
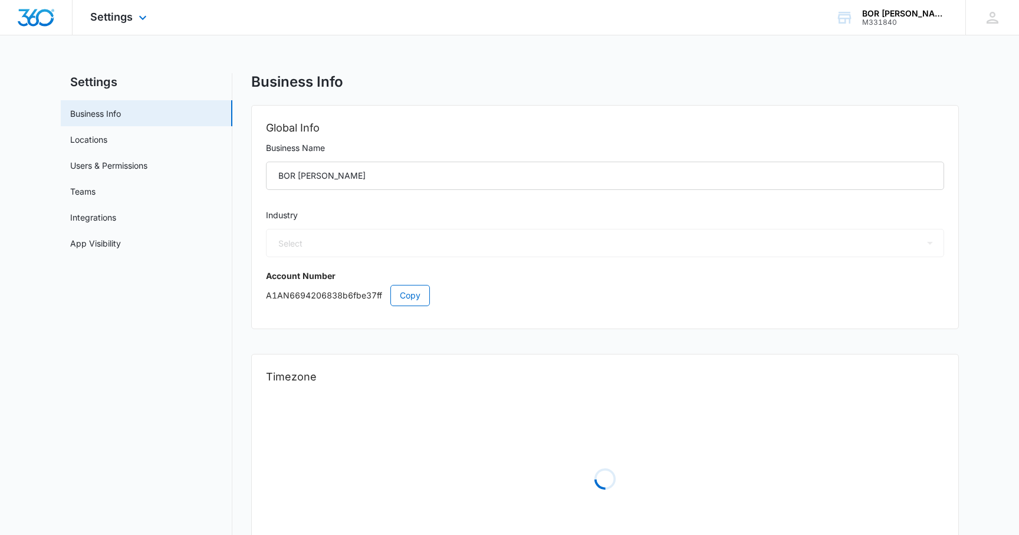
select select "4"
select select "US"
select select "America/[GEOGRAPHIC_DATA]"
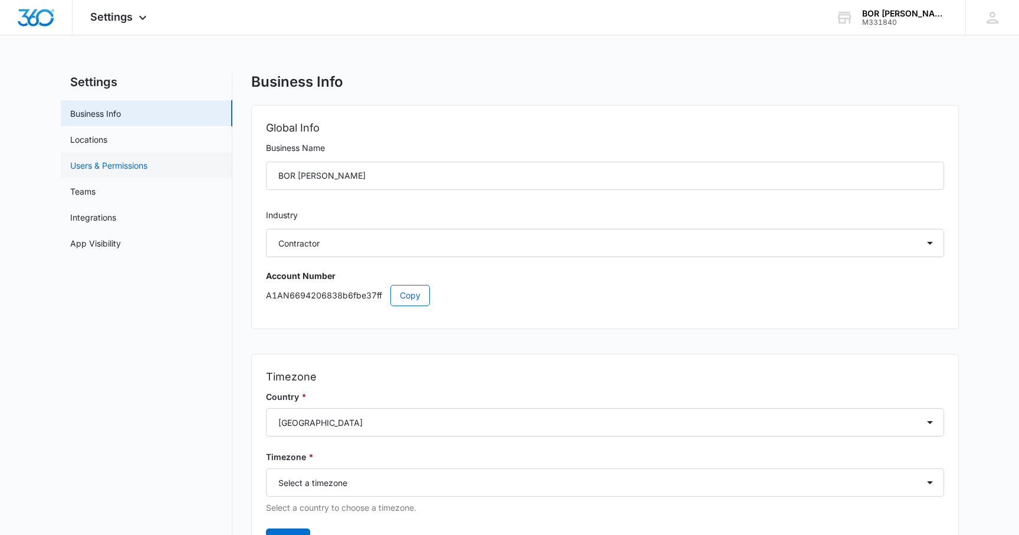
click at [127, 164] on link "Users & Permissions" at bounding box center [108, 165] width 77 height 12
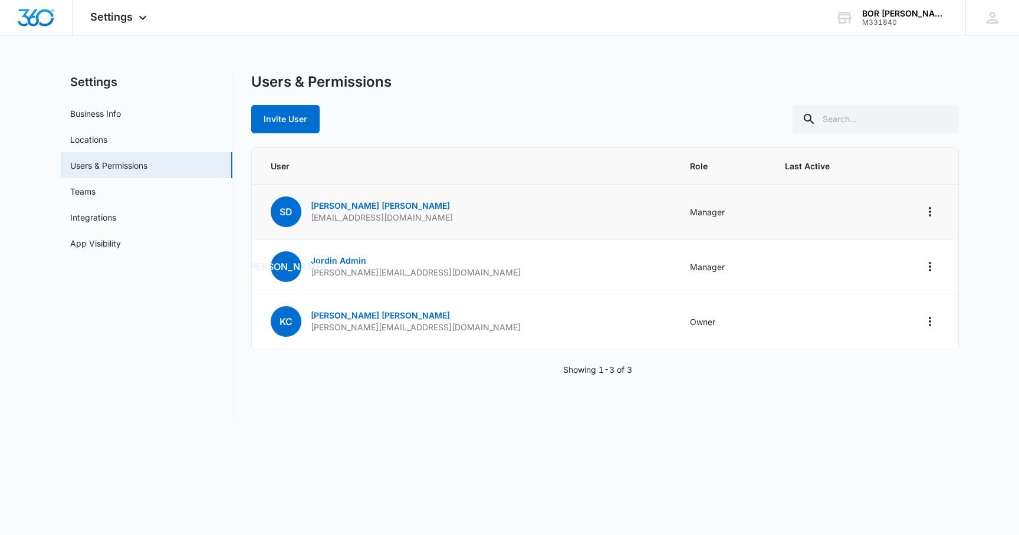
drag, startPoint x: 472, startPoint y: 219, endPoint x: 310, endPoint y: 218, distance: 162.1
click at [310, 218] on td "SD [PERSON_NAME] [PERSON_NAME] [EMAIL_ADDRESS][DOMAIN_NAME]" at bounding box center [464, 212] width 424 height 55
copy p "[EMAIL_ADDRESS][DOMAIN_NAME]"
